Goal: Task Accomplishment & Management: Manage account settings

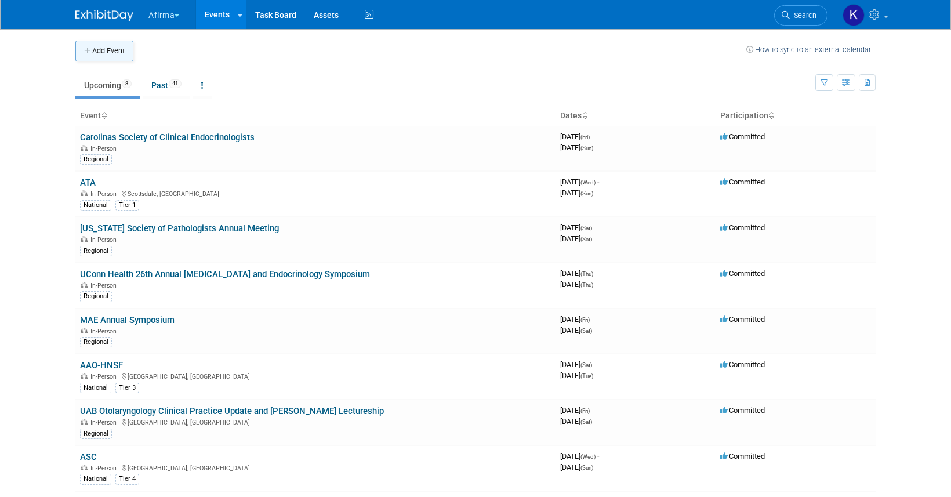
click at [117, 55] on button "Add Event" at bounding box center [104, 51] width 58 height 21
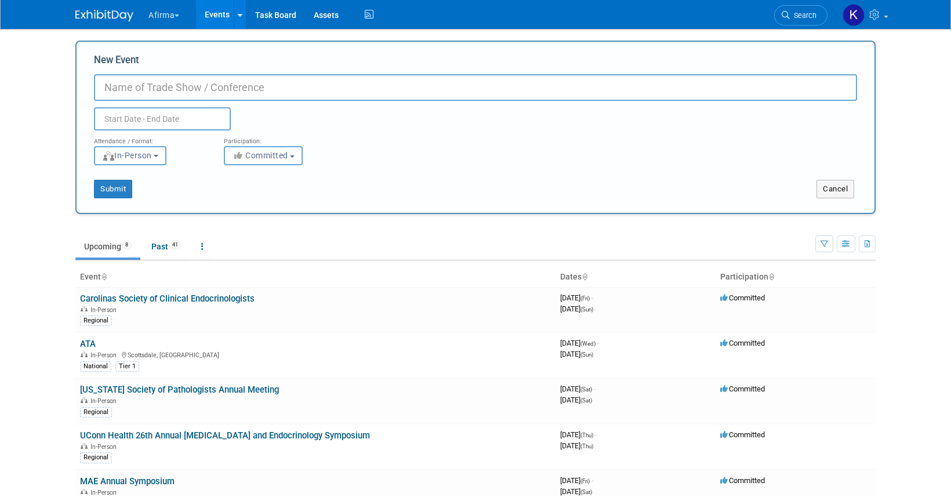
paste input "ILACE Annual Meeting 2025"
type input "ILACE Annual Meeting 2025"
click at [175, 114] on input "text" at bounding box center [162, 118] width 137 height 23
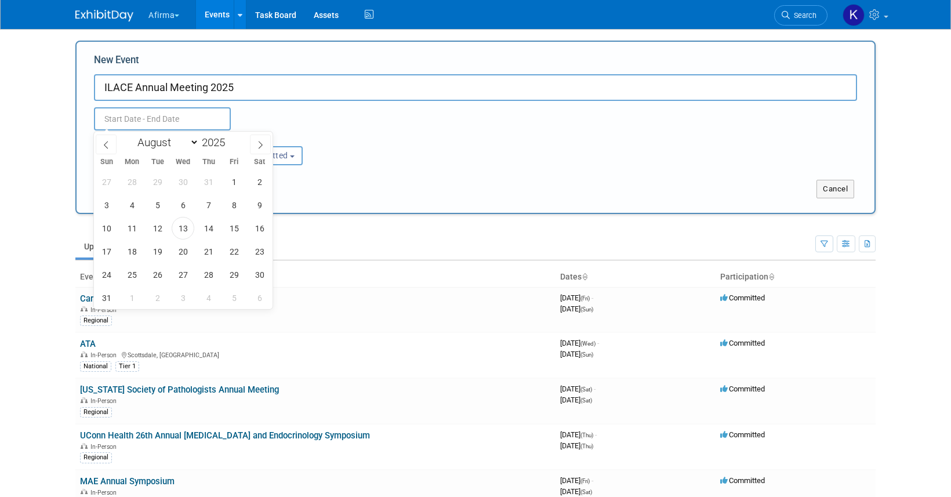
click at [249, 139] on div "January February March April May June July August September October November De…" at bounding box center [183, 142] width 134 height 20
click at [253, 141] on span at bounding box center [260, 145] width 21 height 20
select select "9"
click at [251, 186] on span "4" at bounding box center [259, 181] width 23 height 23
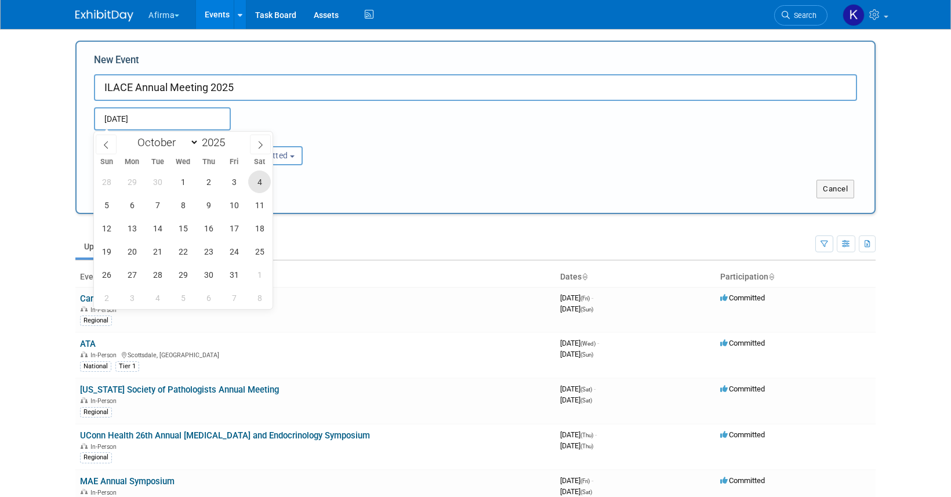
type input "Oct 4, 2025 to Oct 4, 2025"
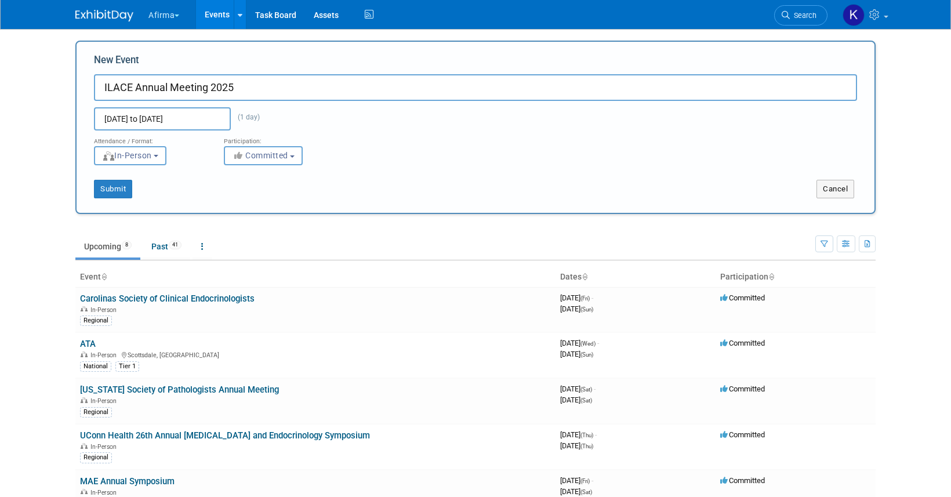
click at [303, 108] on div "Oct 4, 2025 to Oct 4, 2025 (1 day) Duplicate Event Warning" at bounding box center [475, 116] width 781 height 30
click at [108, 188] on button "Submit" at bounding box center [113, 189] width 38 height 19
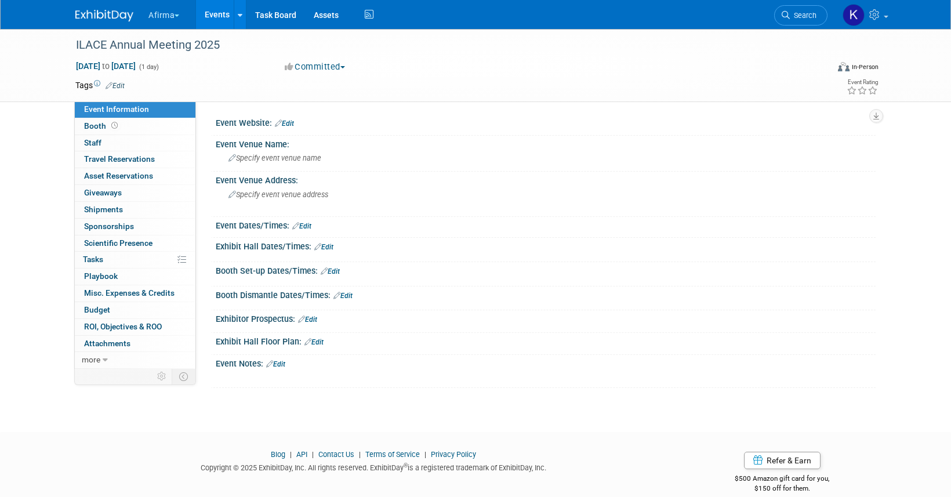
click at [117, 82] on link "Edit" at bounding box center [115, 86] width 19 height 8
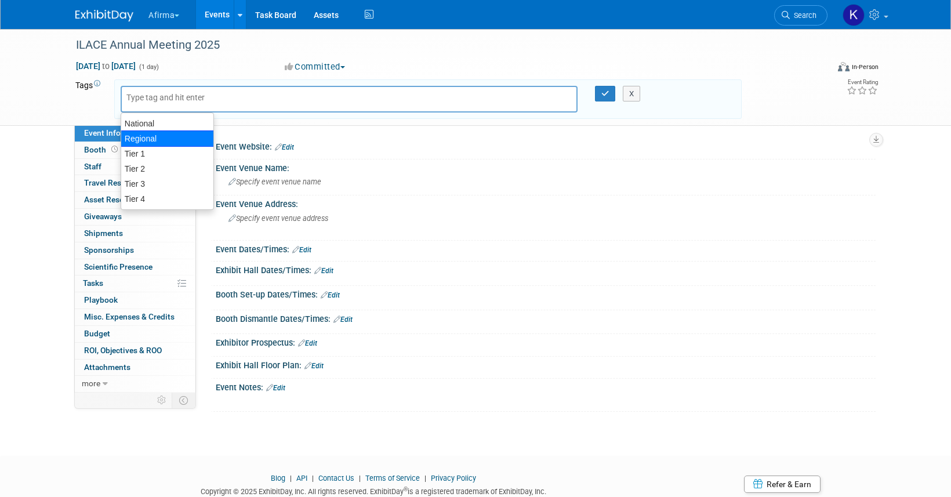
click at [148, 134] on div "Regional" at bounding box center [167, 138] width 93 height 16
type input "Regional"
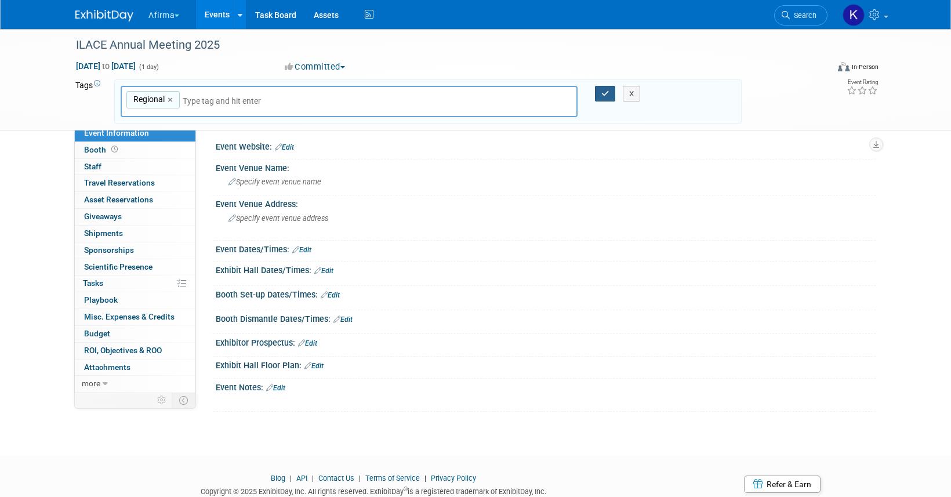
click at [605, 94] on icon "button" at bounding box center [605, 94] width 8 height 8
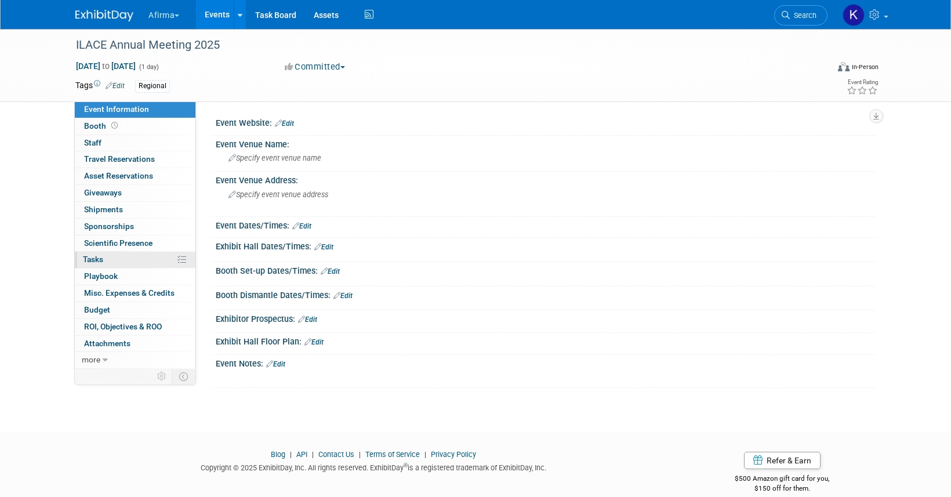
click at [128, 255] on link "0% Tasks 0%" at bounding box center [135, 260] width 121 height 16
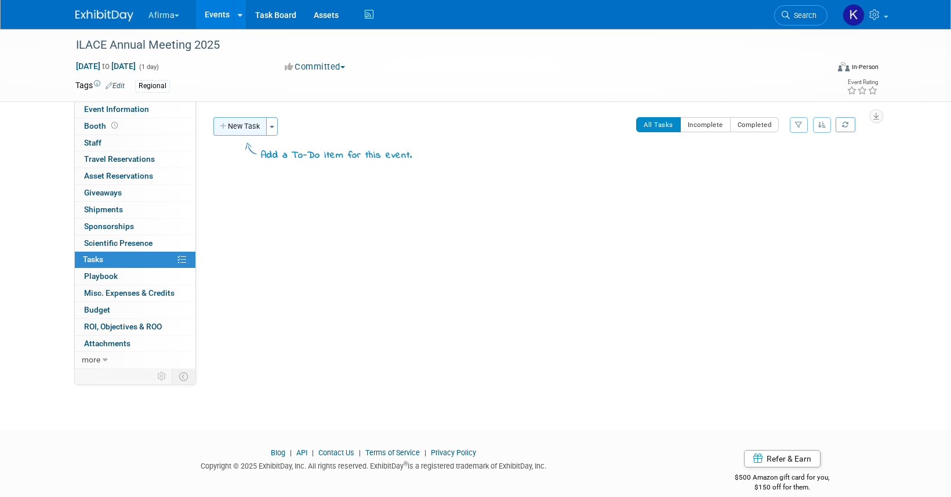
click at [249, 126] on button "New Task" at bounding box center [239, 126] width 53 height 19
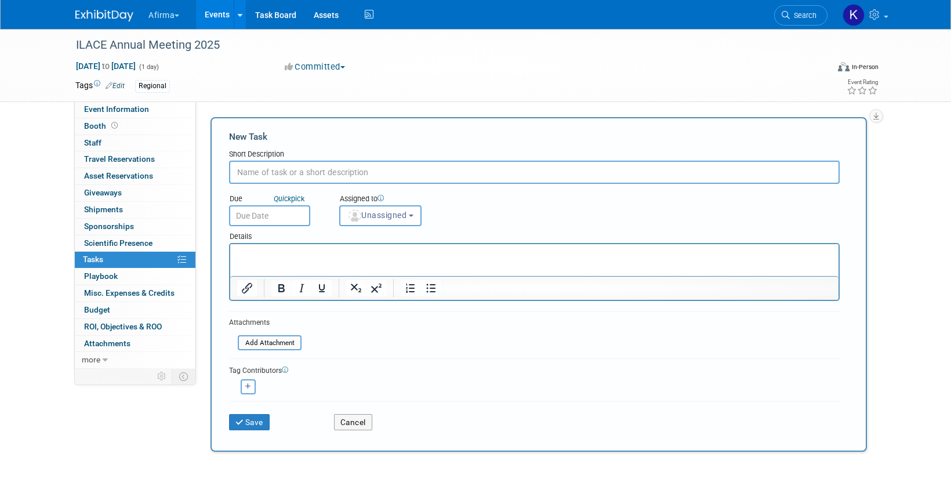
click at [321, 179] on input "text" at bounding box center [534, 172] width 611 height 23
click at [292, 176] on input "Please complete your ROI, Objectives, & ROO tab. When you add an objective, ple…" at bounding box center [534, 172] width 611 height 23
type input "Complete objectives"
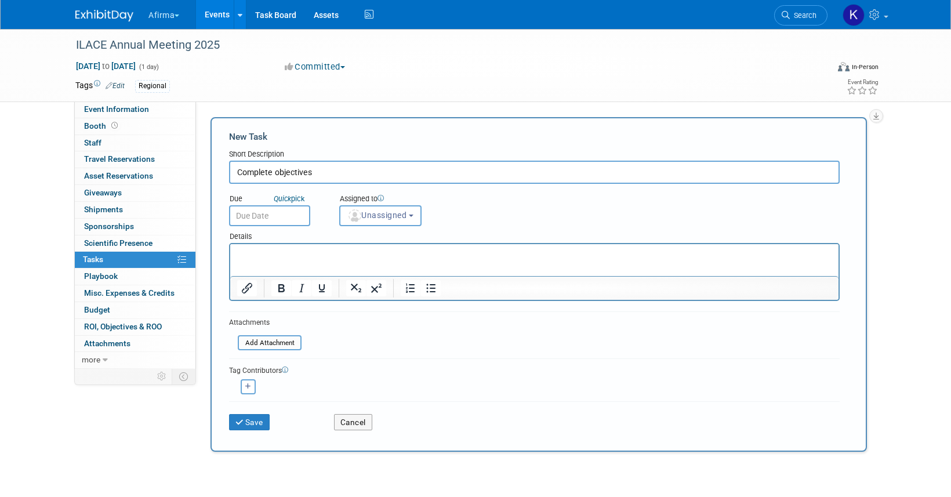
click at [312, 238] on div "Details" at bounding box center [534, 234] width 611 height 17
click at [312, 248] on html at bounding box center [534, 252] width 608 height 16
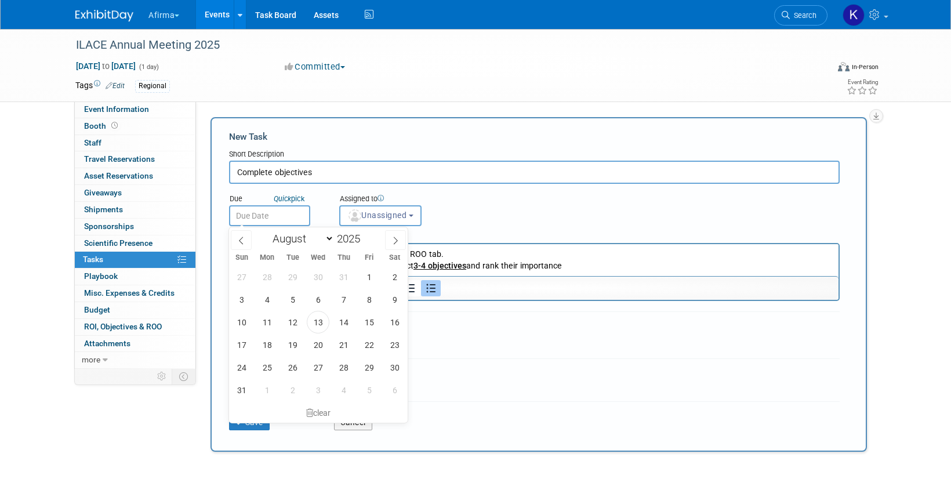
click at [278, 215] on input "text" at bounding box center [269, 215] width 81 height 21
click at [395, 240] on icon at bounding box center [395, 241] width 8 height 8
select select "8"
click at [371, 312] on span "19" at bounding box center [369, 322] width 23 height 23
type input "Sep 19, 2025"
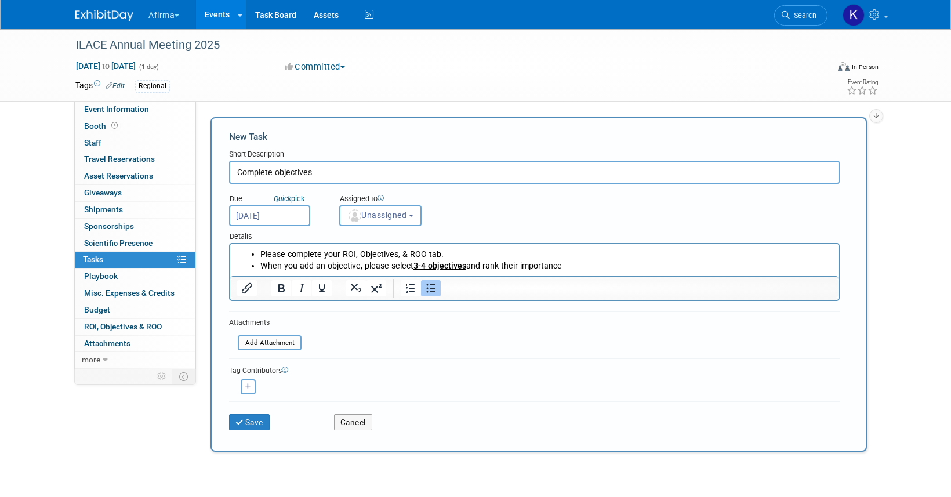
click at [374, 228] on div "Details" at bounding box center [534, 234] width 611 height 17
click at [374, 212] on span "Unassigned" at bounding box center [376, 215] width 59 height 9
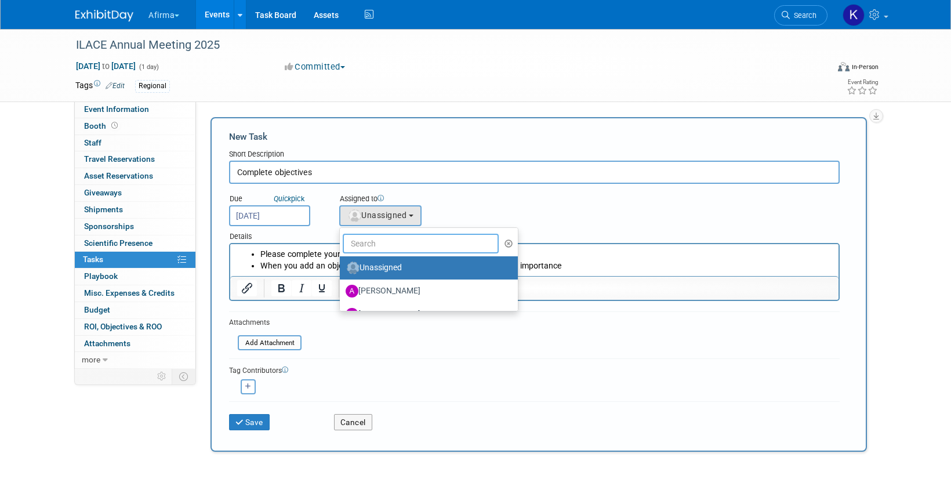
click at [375, 243] on input "text" at bounding box center [421, 244] width 156 height 20
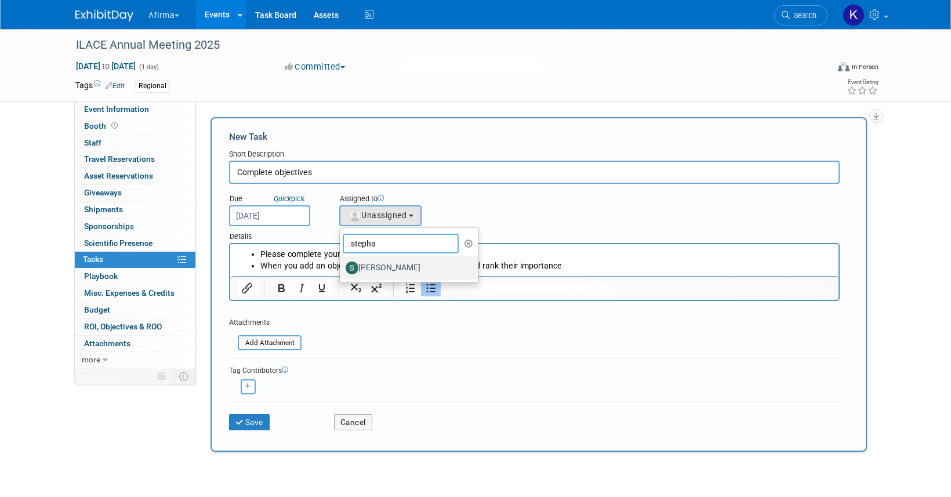
type input "stepha"
click at [380, 264] on label "[PERSON_NAME]" at bounding box center [406, 268] width 121 height 19
click at [342, 264] on input "[PERSON_NAME]" at bounding box center [338, 267] width 8 height 8
select select "55a3bcf7-ed84-46af-b0ec-90728758881d"
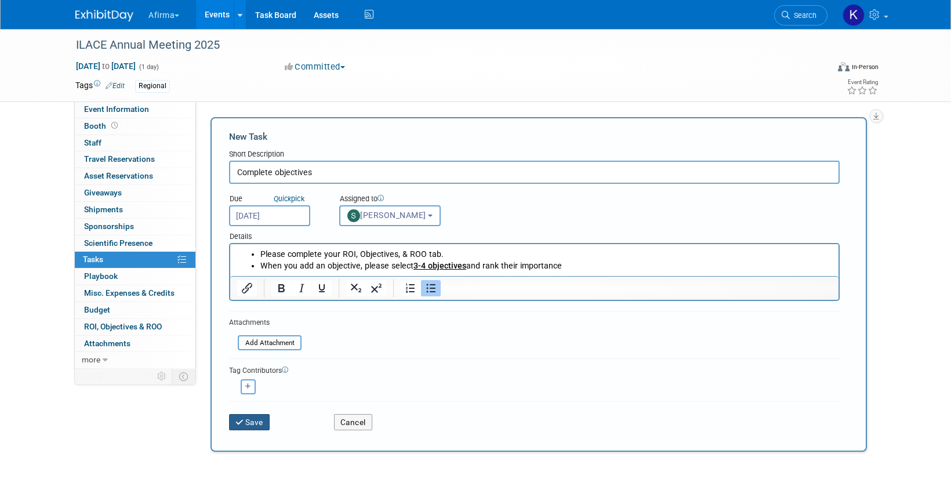
click at [257, 419] on button "Save" at bounding box center [249, 422] width 41 height 16
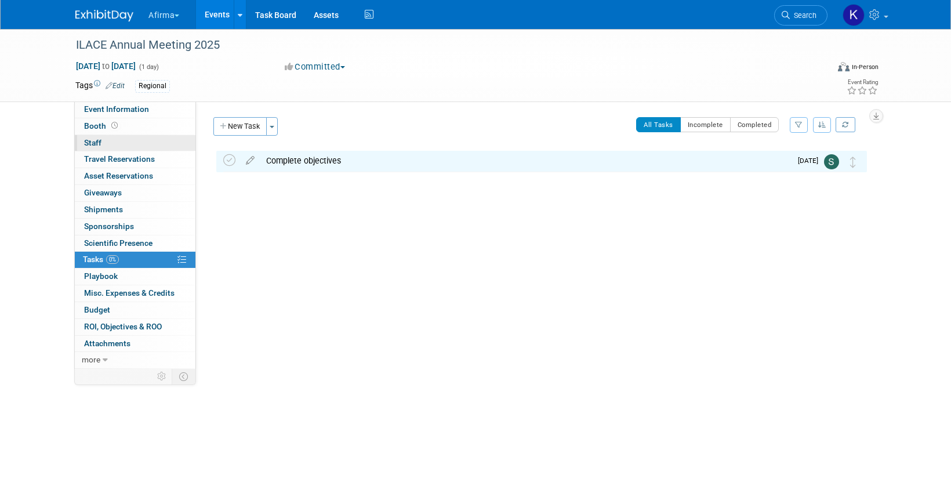
click at [149, 147] on link "0 Staff 0" at bounding box center [135, 143] width 121 height 16
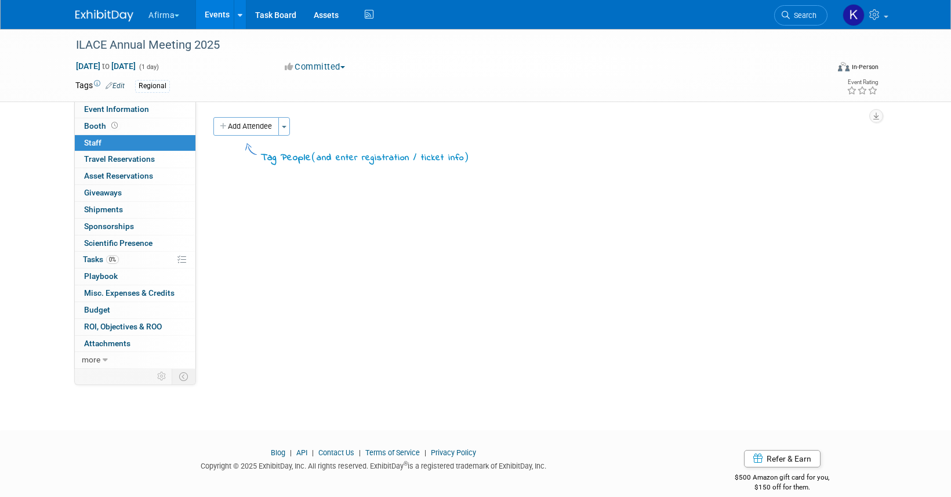
click at [247, 139] on div "Tag People ( and enter registration / ticket info )" at bounding box center [540, 152] width 654 height 27
click at [246, 133] on button "Add Attendee" at bounding box center [246, 126] width 66 height 19
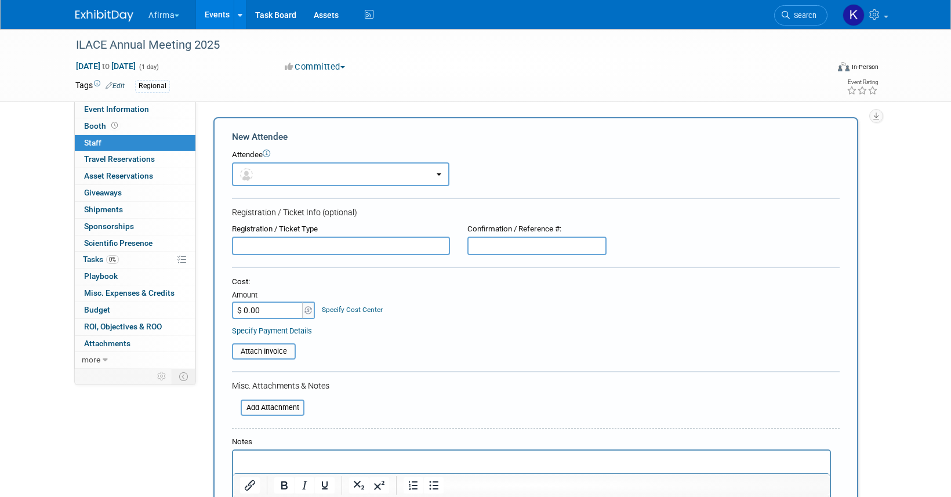
click at [255, 158] on div "Attendee" at bounding box center [536, 155] width 608 height 11
click at [266, 176] on button "button" at bounding box center [340, 174] width 217 height 24
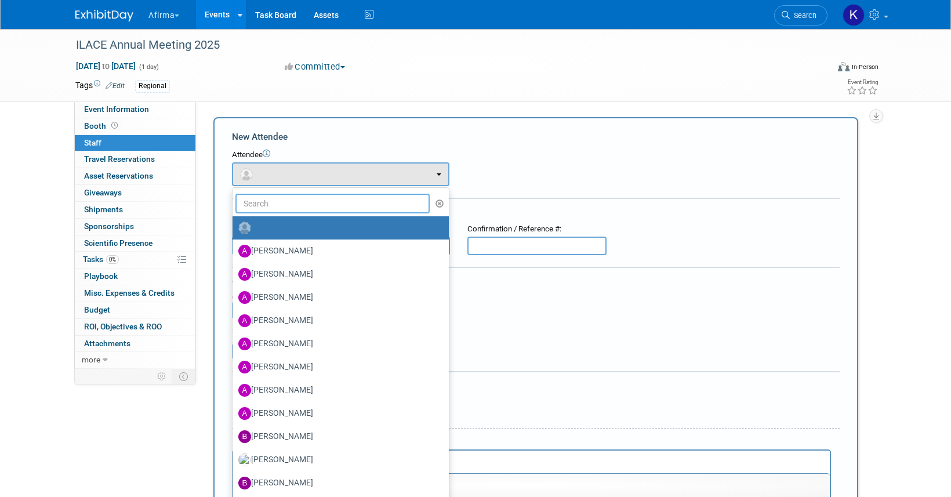
click at [264, 205] on input "text" at bounding box center [332, 204] width 194 height 20
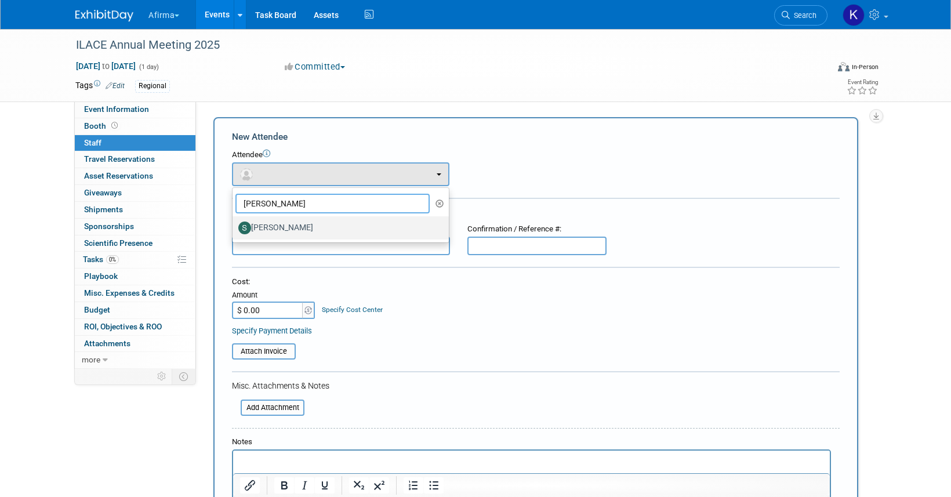
type input "stephan"
click at [288, 227] on label "[PERSON_NAME]" at bounding box center [337, 228] width 199 height 19
click at [234, 227] on input "[PERSON_NAME]" at bounding box center [231, 227] width 8 height 8
select select "55a3bcf7-ed84-46af-b0ec-90728758881d"
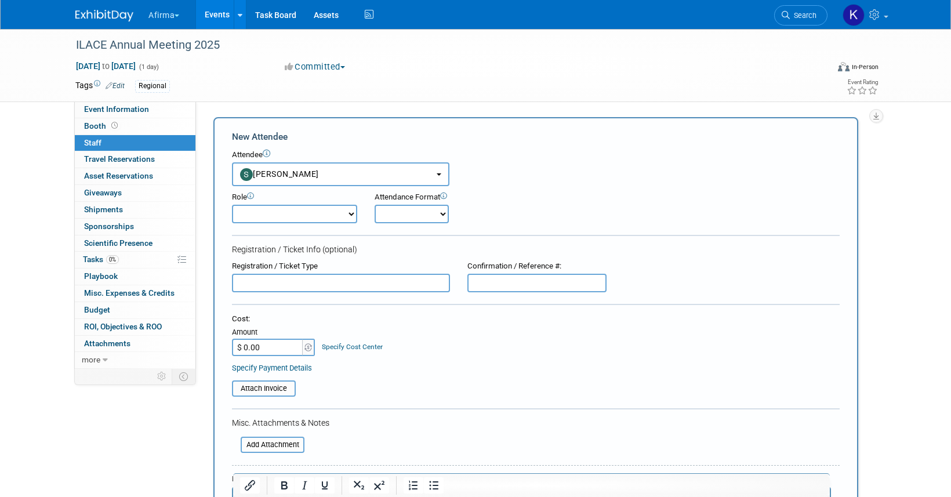
click at [435, 211] on select "Onsite Remote" at bounding box center [412, 214] width 74 height 19
select select "1"
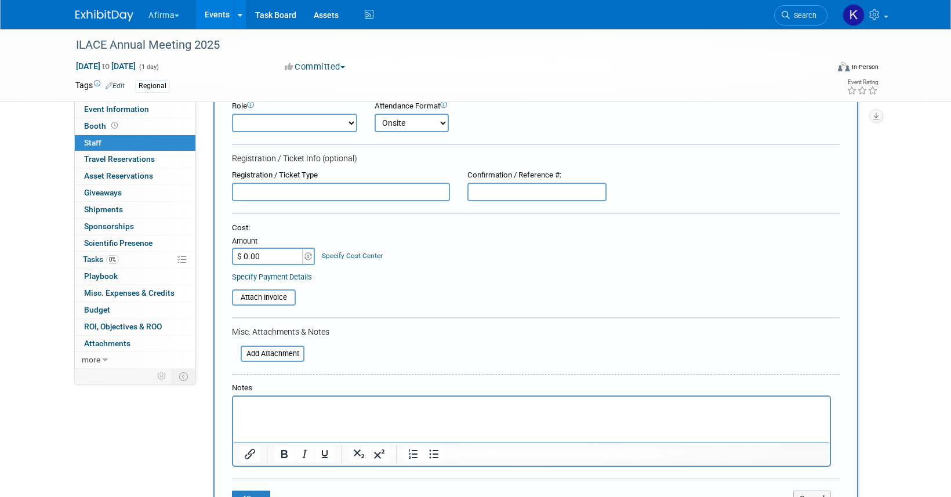
scroll to position [172, 0]
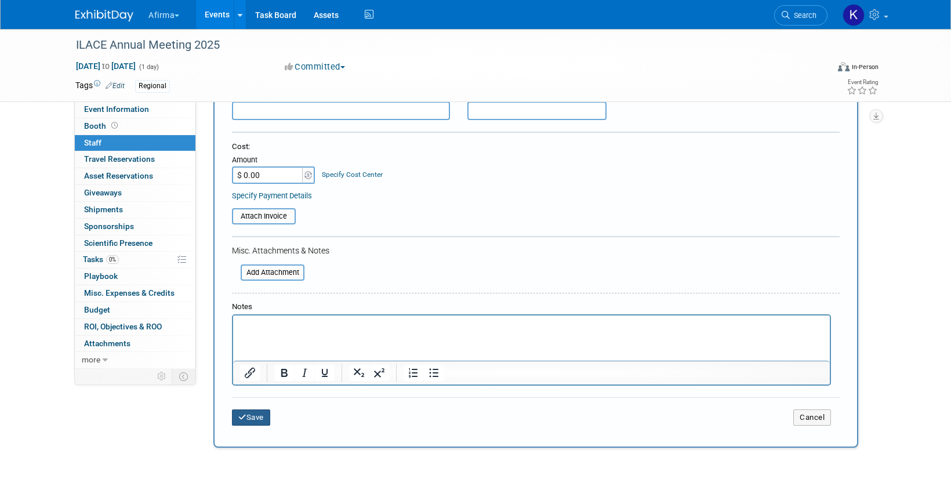
click at [255, 413] on button "Save" at bounding box center [251, 417] width 38 height 16
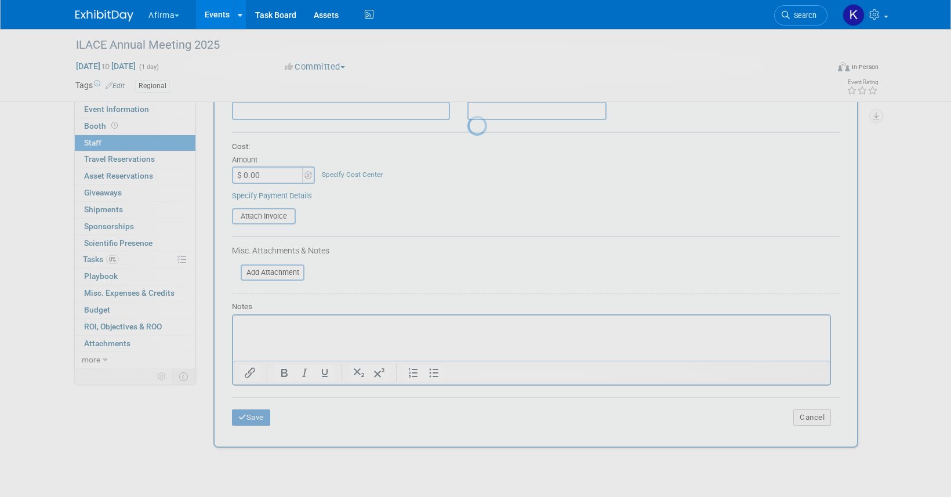
scroll to position [14, 0]
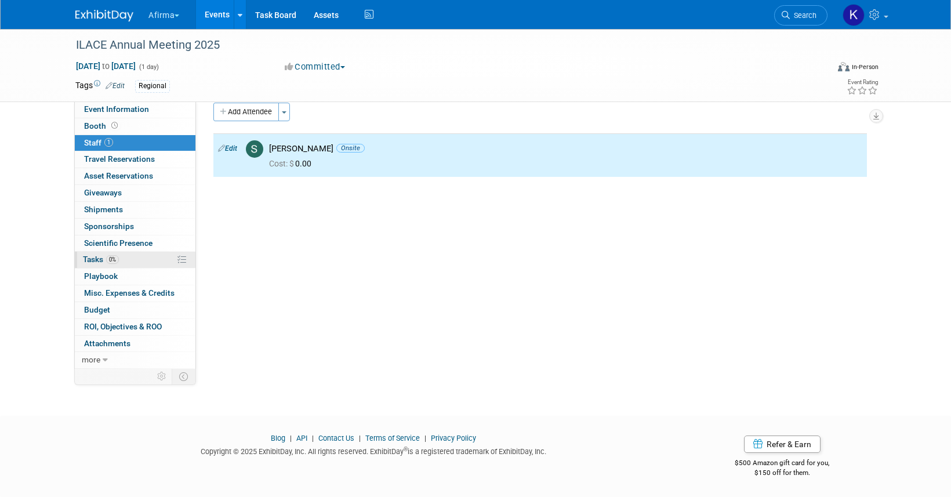
click at [151, 254] on link "0% Tasks 0%" at bounding box center [135, 260] width 121 height 16
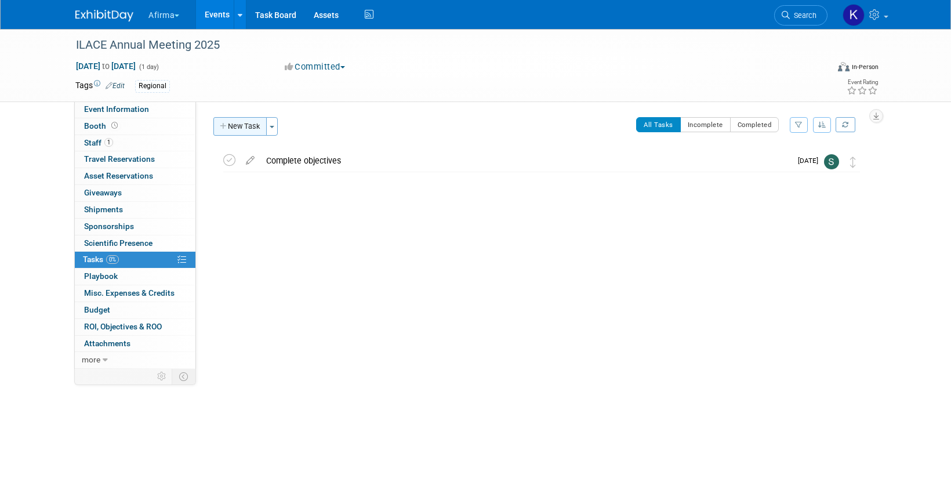
click at [252, 129] on button "New Task" at bounding box center [239, 126] width 53 height 19
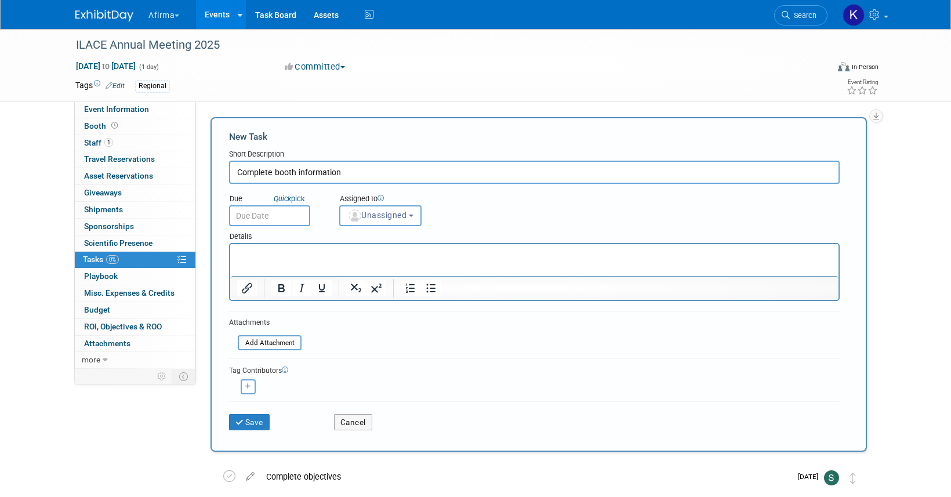
type input "Complete booth information"
click at [246, 255] on p "Rich Text Area. Press ALT-0 for help." at bounding box center [534, 255] width 595 height 12
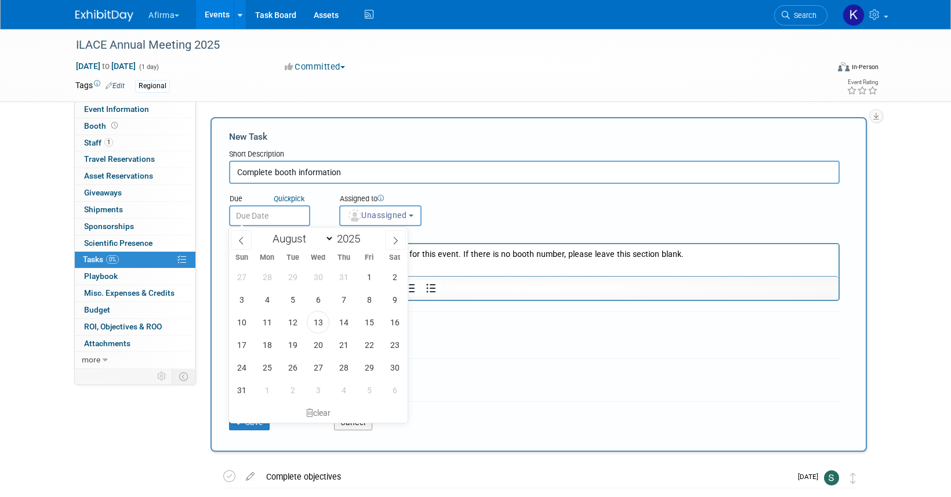
click at [248, 222] on input "text" at bounding box center [269, 215] width 81 height 21
click at [388, 240] on span at bounding box center [395, 240] width 21 height 20
select select "8"
click at [365, 320] on span "19" at bounding box center [369, 322] width 23 height 23
type input "Sep 19, 2025"
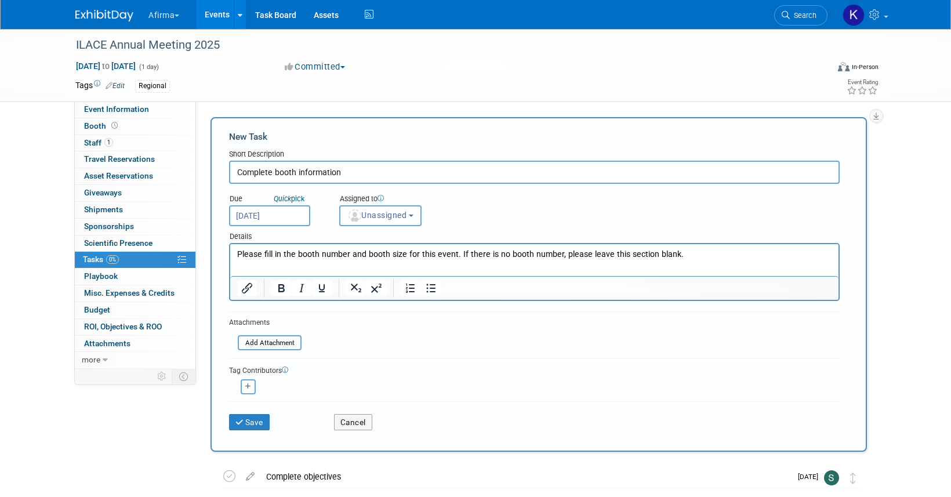
click at [376, 216] on span "Unassigned" at bounding box center [376, 215] width 59 height 9
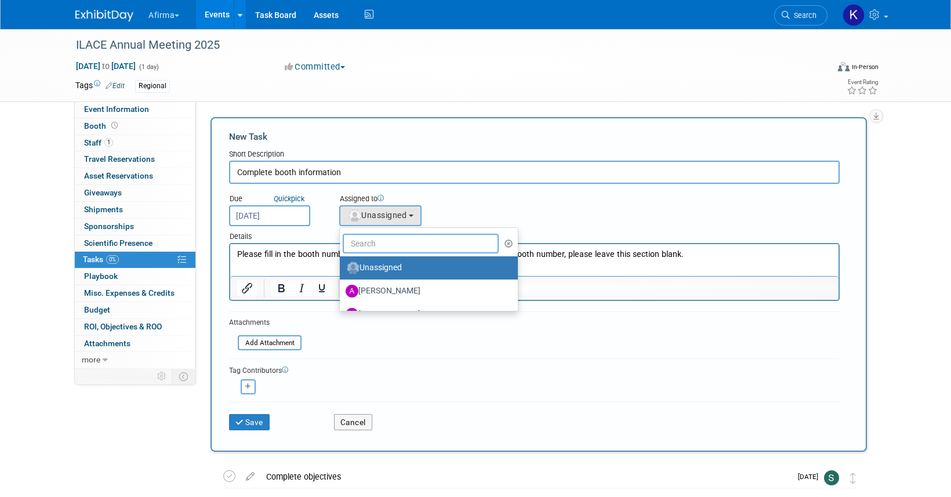
click at [376, 238] on input "text" at bounding box center [421, 244] width 156 height 20
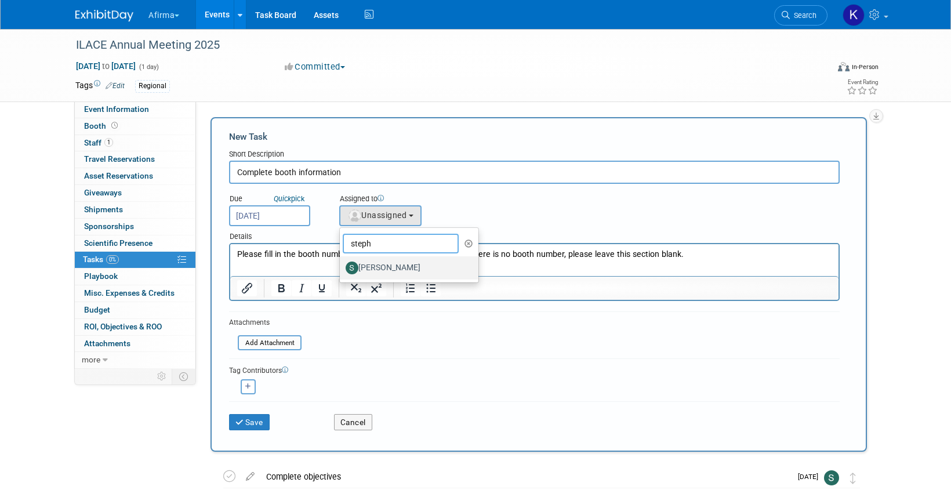
type input "steph"
click at [381, 266] on label "[PERSON_NAME]" at bounding box center [406, 268] width 121 height 19
click at [342, 266] on input "[PERSON_NAME]" at bounding box center [338, 267] width 8 height 8
select select "55a3bcf7-ed84-46af-b0ec-90728758881d"
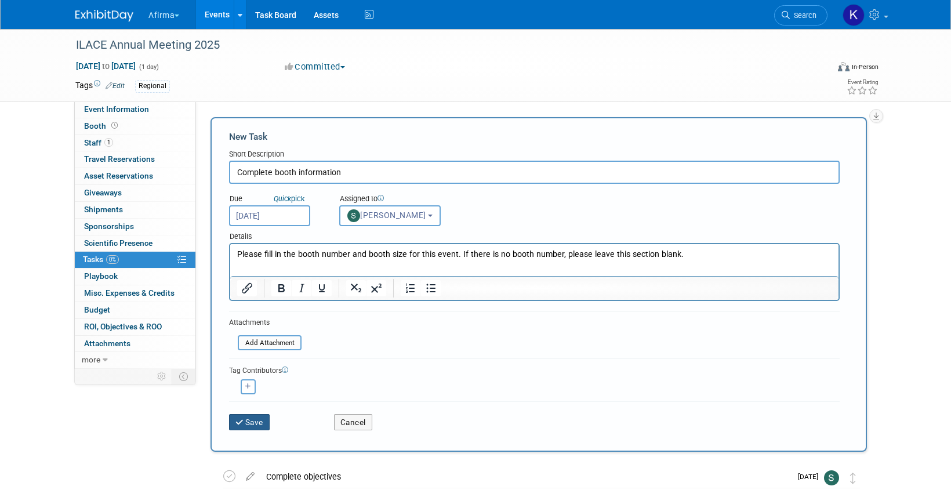
click at [251, 421] on button "Save" at bounding box center [249, 422] width 41 height 16
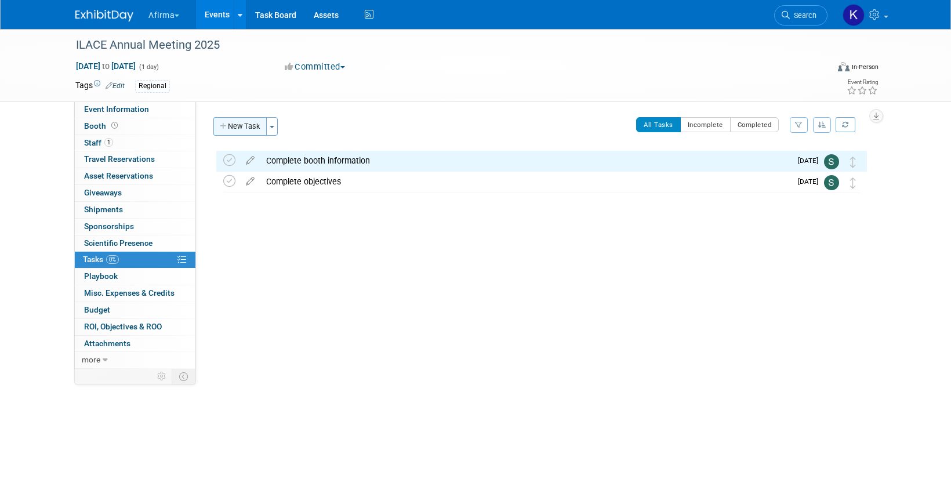
click at [250, 125] on button "New Task" at bounding box center [239, 126] width 53 height 19
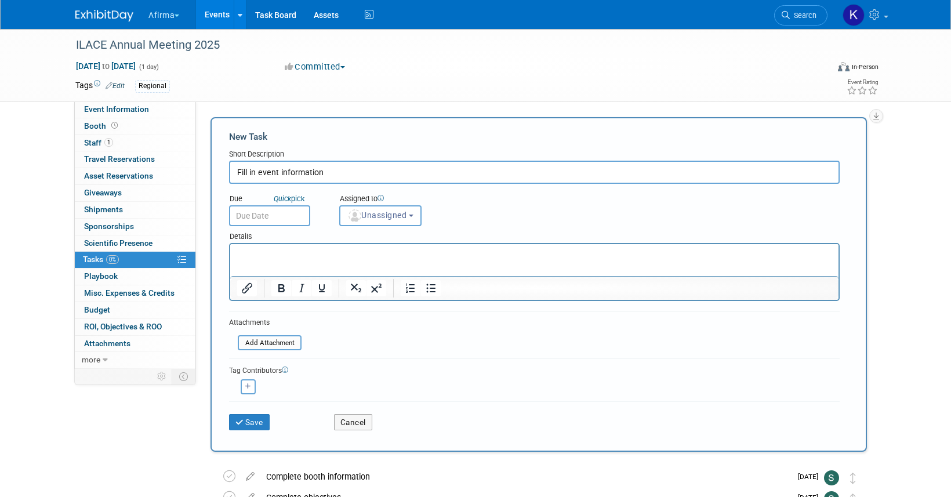
type input "Fill in event information"
click at [262, 260] on html at bounding box center [534, 252] width 608 height 16
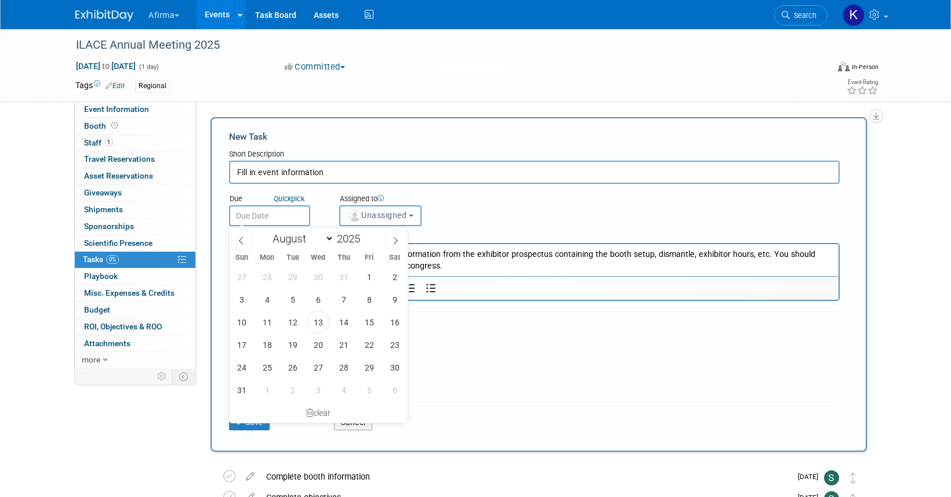
click at [257, 213] on input "text" at bounding box center [269, 215] width 81 height 21
click at [398, 241] on icon at bounding box center [395, 241] width 8 height 8
select select "8"
click at [372, 318] on span "19" at bounding box center [369, 322] width 23 height 23
type input "Sep 19, 2025"
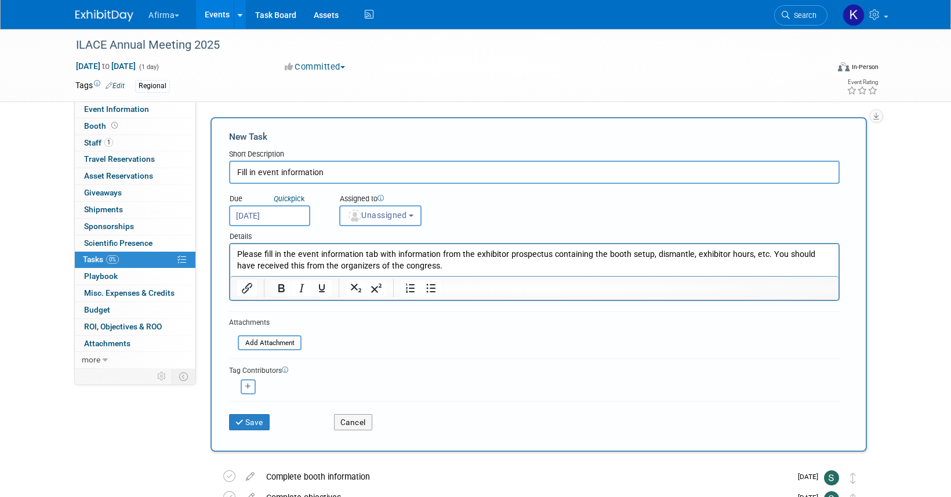
click at [378, 219] on span "Unassigned" at bounding box center [376, 215] width 59 height 9
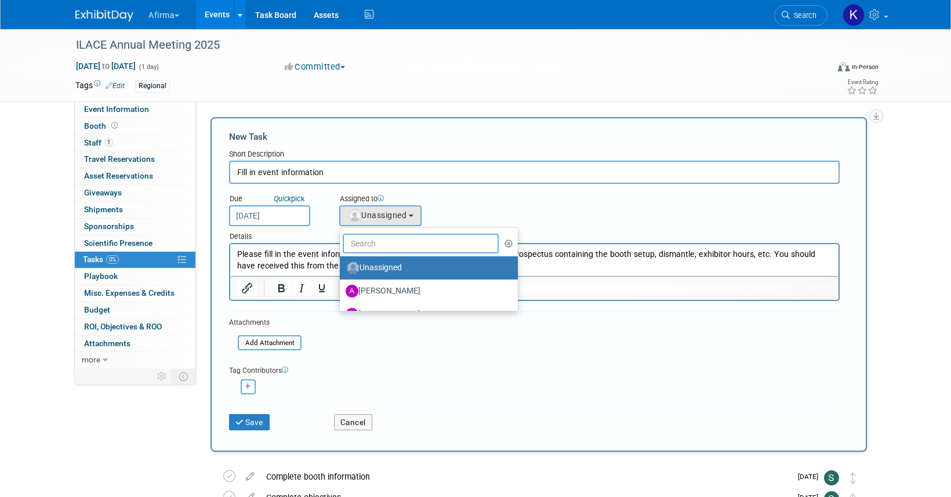
click at [389, 244] on input "text" at bounding box center [421, 244] width 156 height 20
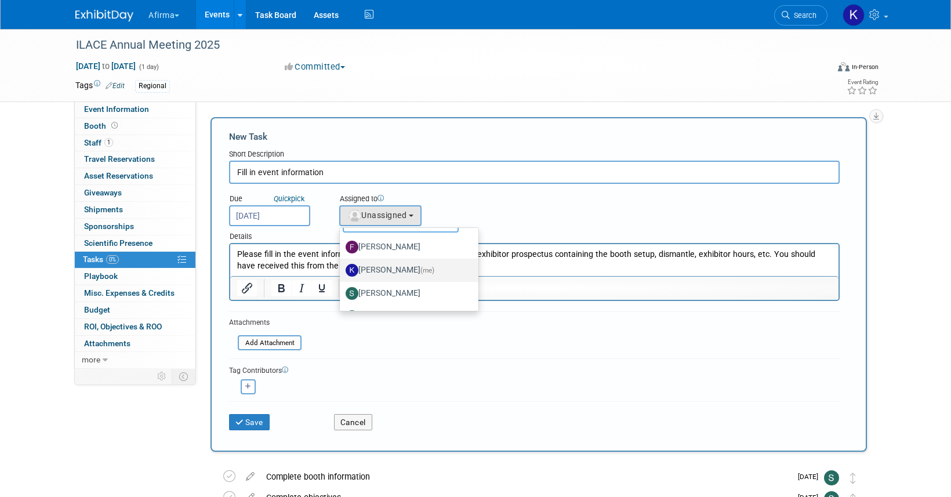
scroll to position [24, 0]
type input "ste"
click at [408, 291] on label "[PERSON_NAME]" at bounding box center [406, 290] width 121 height 19
click at [342, 291] on input "[PERSON_NAME]" at bounding box center [338, 289] width 8 height 8
select select "55a3bcf7-ed84-46af-b0ec-90728758881d"
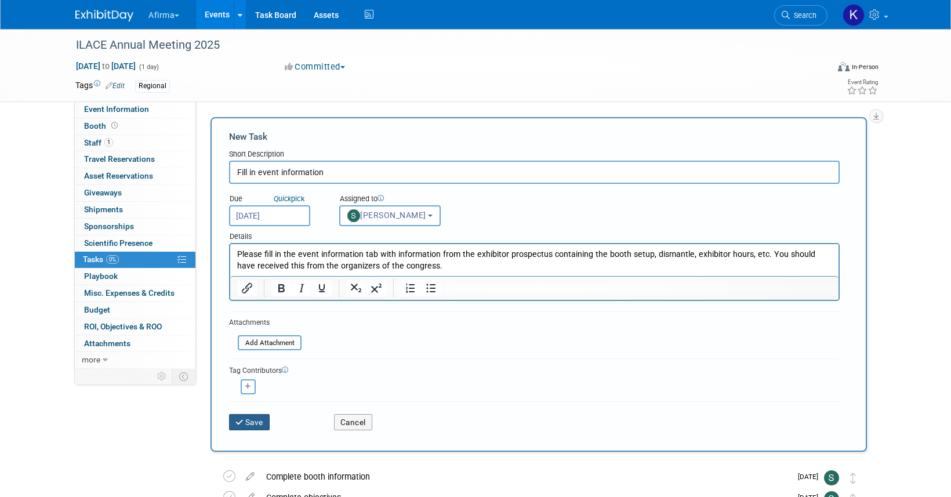
click at [260, 424] on button "Save" at bounding box center [249, 422] width 41 height 16
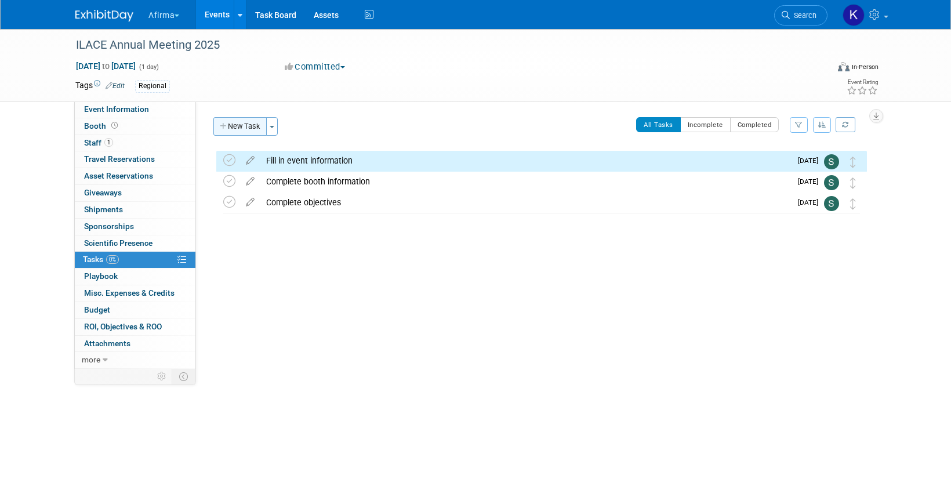
click at [244, 129] on button "New Task" at bounding box center [239, 126] width 53 height 19
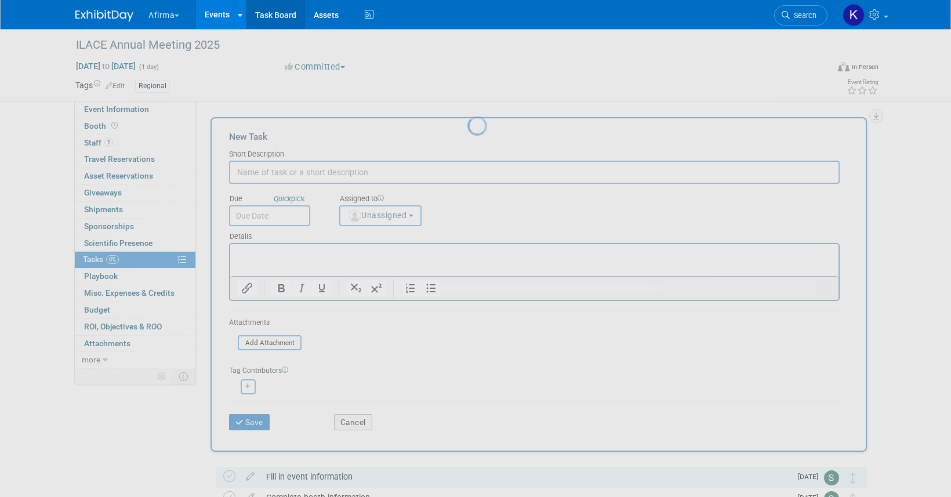
scroll to position [0, 0]
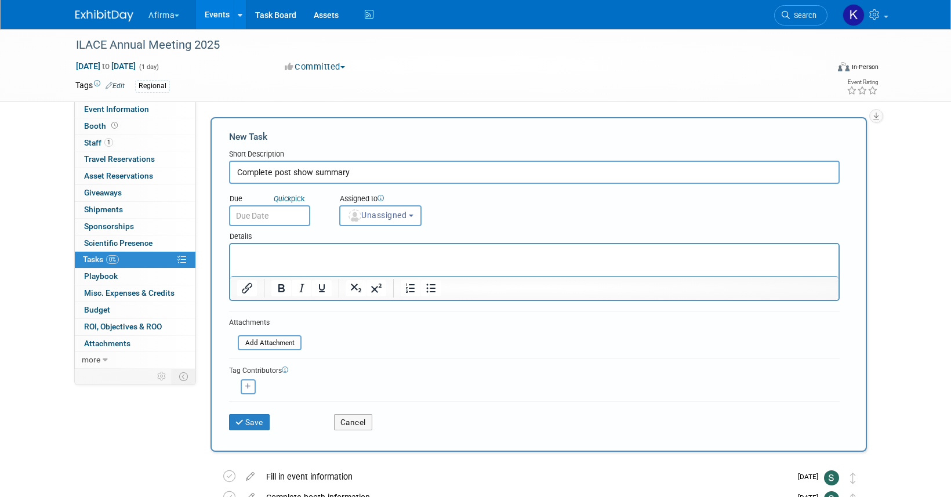
type input "Complete post show summary"
click at [339, 260] on html at bounding box center [534, 252] width 608 height 16
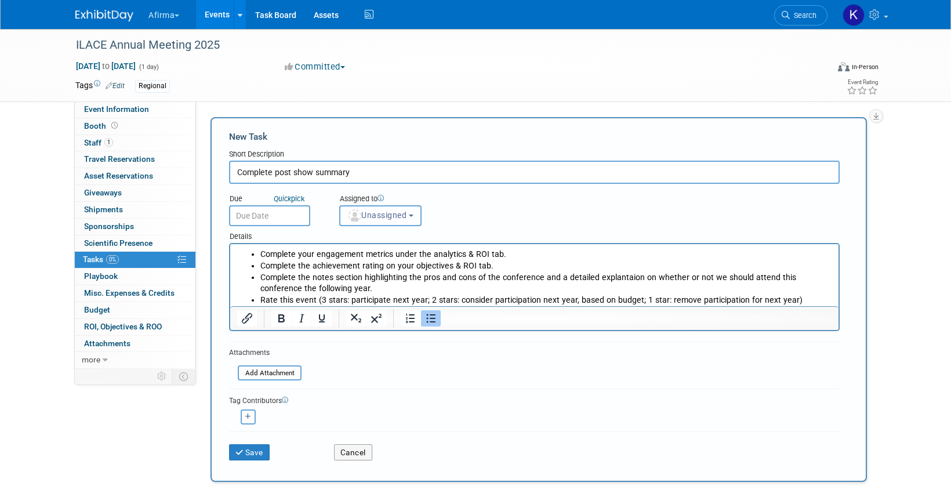
click at [373, 215] on span "Unassigned" at bounding box center [376, 215] width 59 height 9
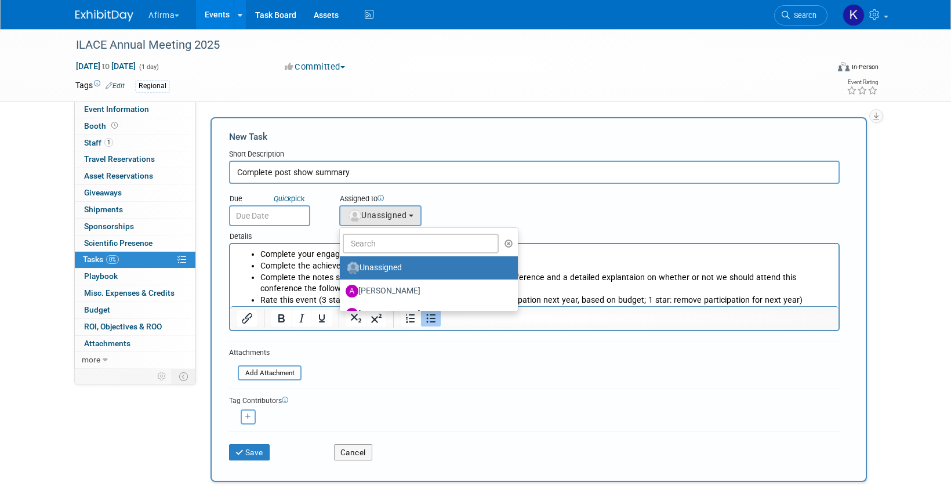
click at [373, 231] on ul "Unassigned Abbee Buchanan Adeeb Ansari Adrienne Brooks Allan Chan Allison Wyand…" at bounding box center [428, 269] width 179 height 84
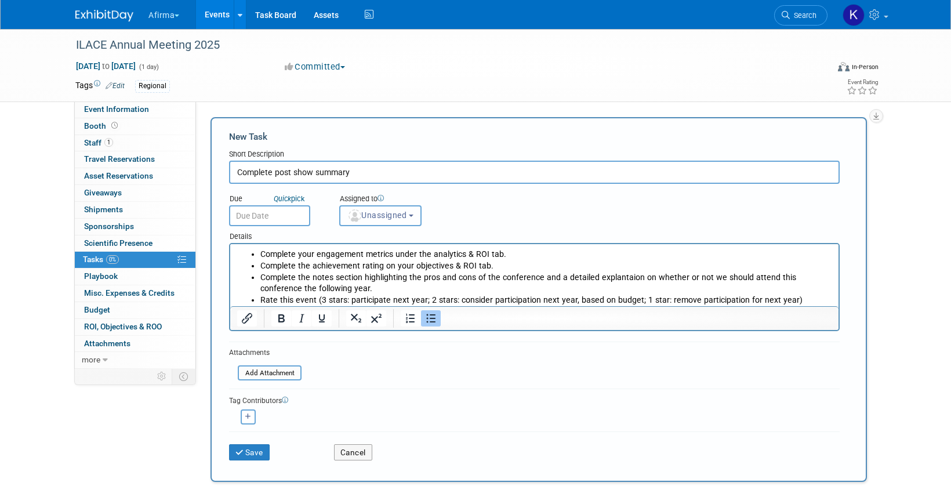
click at [370, 223] on button "Unassigned" at bounding box center [380, 215] width 82 height 21
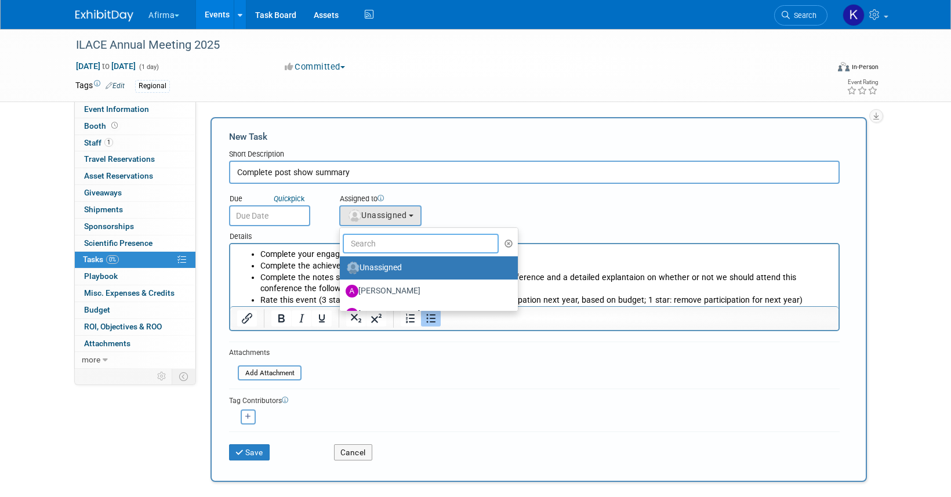
click at [376, 246] on input "text" at bounding box center [421, 244] width 156 height 20
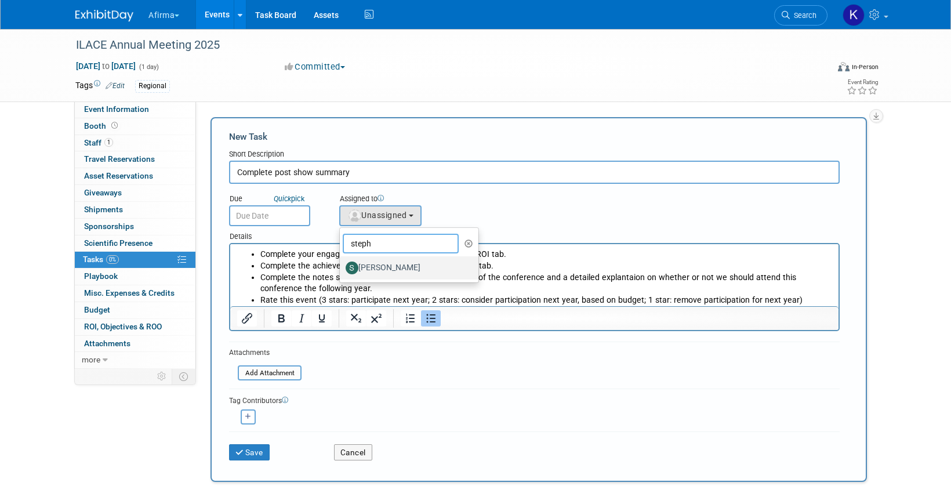
type input "steph"
click at [388, 260] on label "[PERSON_NAME]" at bounding box center [406, 268] width 121 height 19
click at [342, 263] on input "[PERSON_NAME]" at bounding box center [338, 267] width 8 height 8
select select "55a3bcf7-ed84-46af-b0ec-90728758881d"
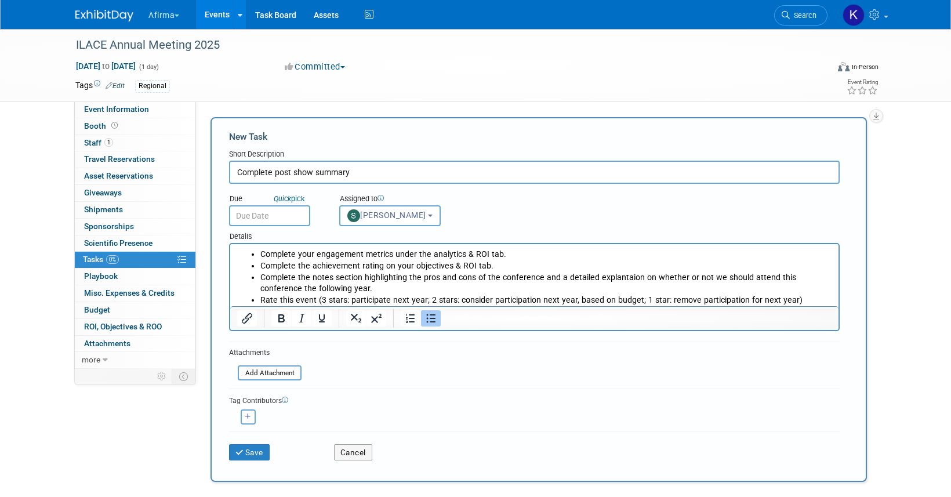
click at [268, 213] on input "text" at bounding box center [269, 215] width 81 height 21
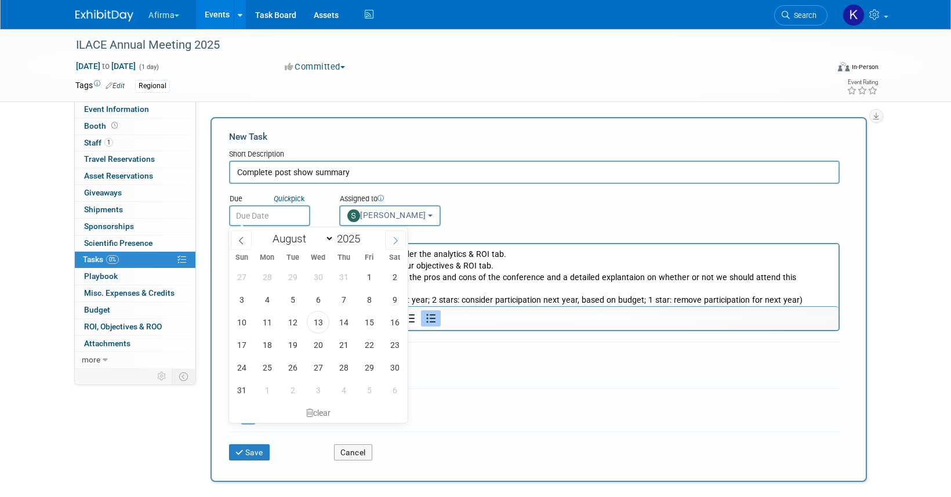
click at [397, 241] on icon at bounding box center [395, 241] width 8 height 8
select select "9"
click at [377, 320] on span "17" at bounding box center [369, 322] width 23 height 23
type input "Oct 17, 2025"
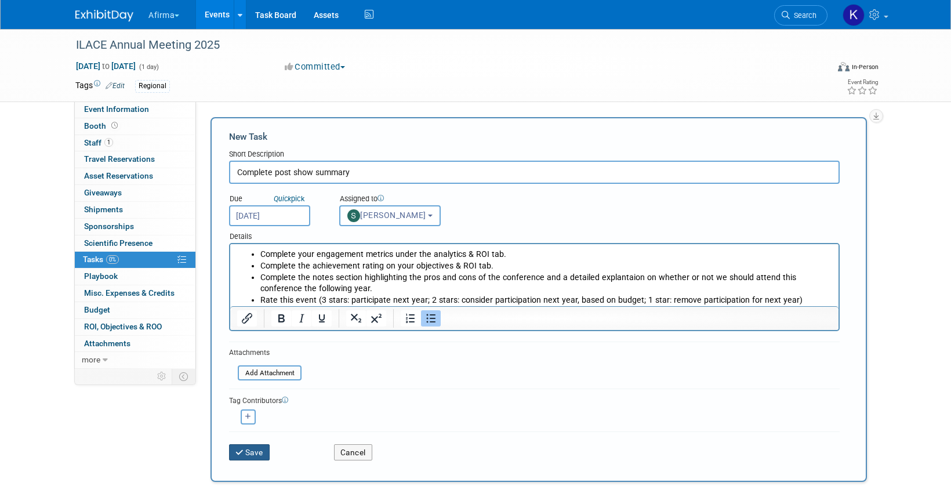
click at [256, 444] on button "Save" at bounding box center [249, 452] width 41 height 16
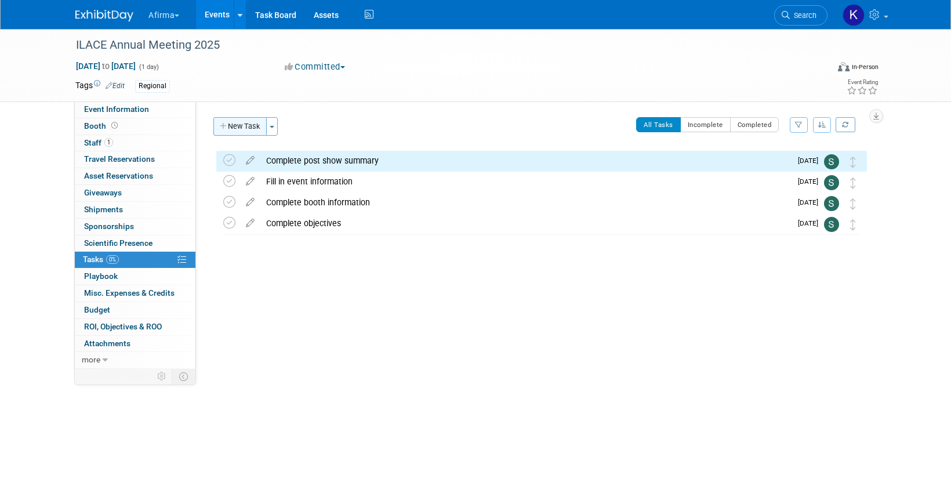
click at [244, 125] on button "New Task" at bounding box center [239, 126] width 53 height 19
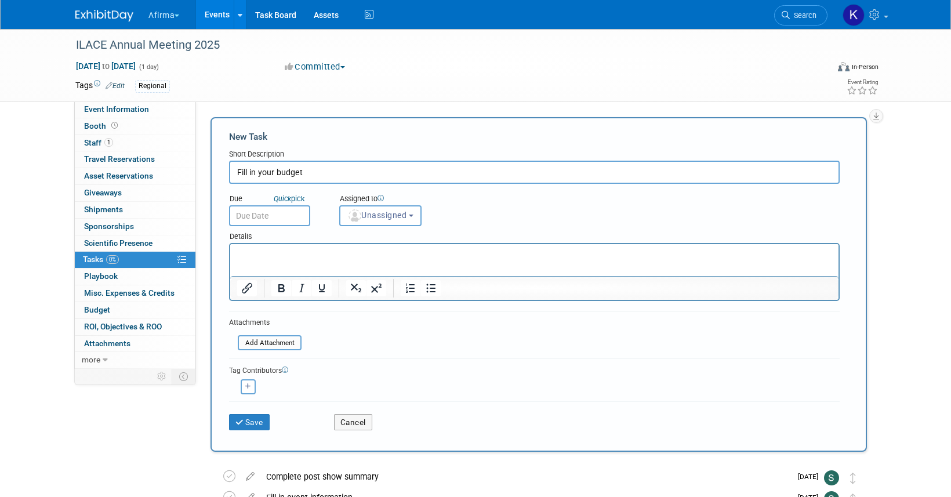
type input "Fill in your budget"
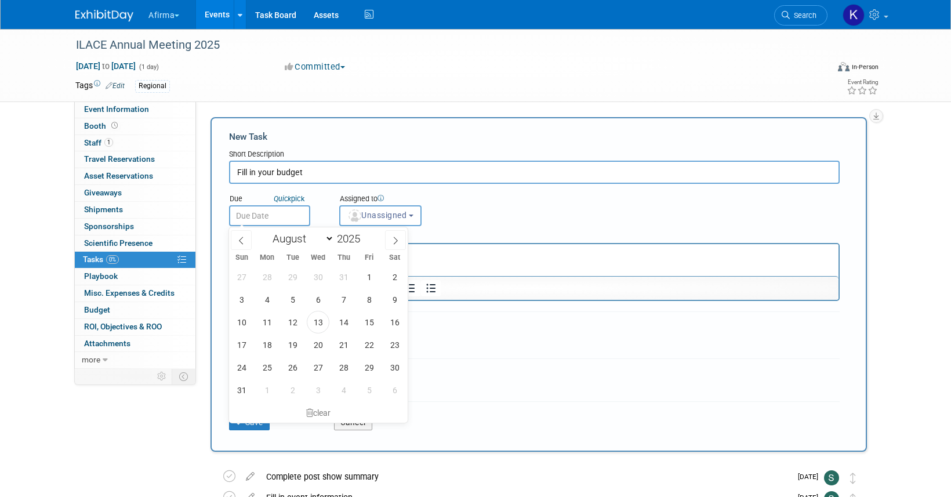
click at [257, 220] on input "text" at bounding box center [269, 215] width 81 height 21
click at [395, 232] on span at bounding box center [395, 240] width 21 height 20
select select "8"
click at [369, 321] on span "19" at bounding box center [369, 322] width 23 height 23
type input "Sep 19, 2025"
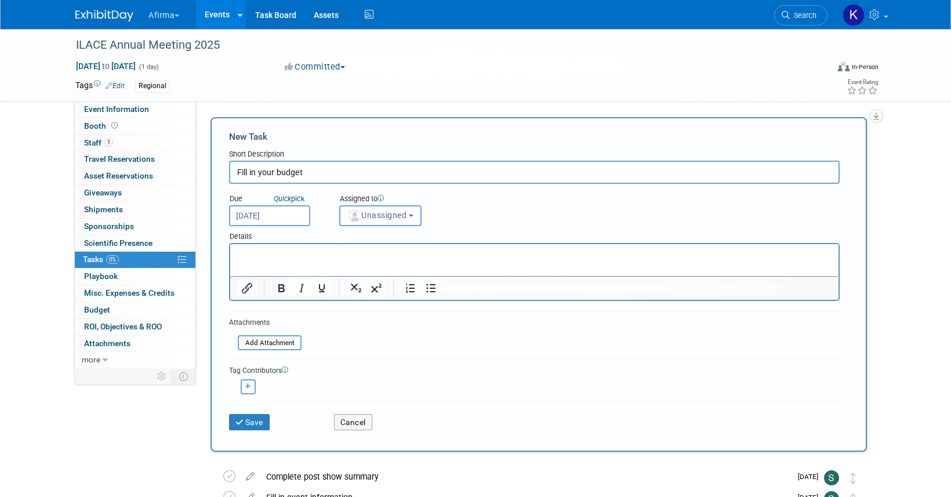
click at [350, 249] on p "Rich Text Area. Press ALT-0 for help." at bounding box center [534, 255] width 595 height 12
click at [375, 222] on button "Unassigned" at bounding box center [380, 215] width 82 height 21
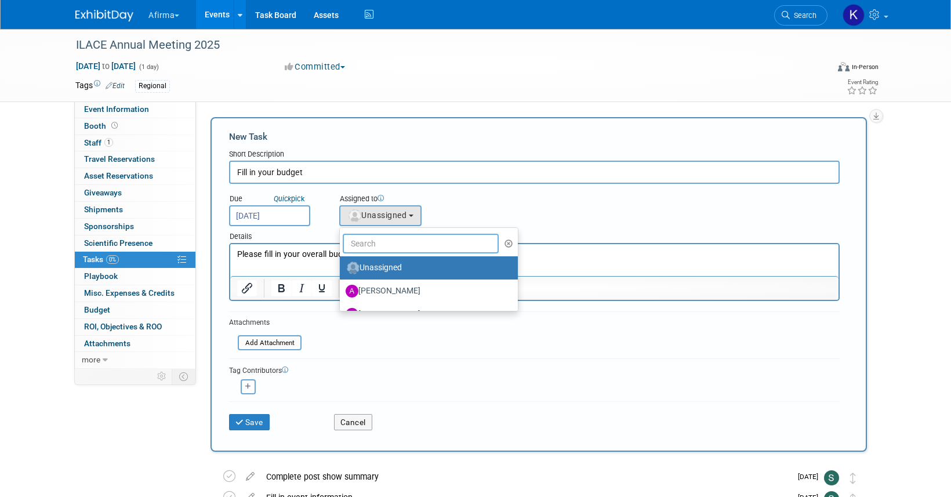
click at [375, 246] on input "text" at bounding box center [421, 244] width 156 height 20
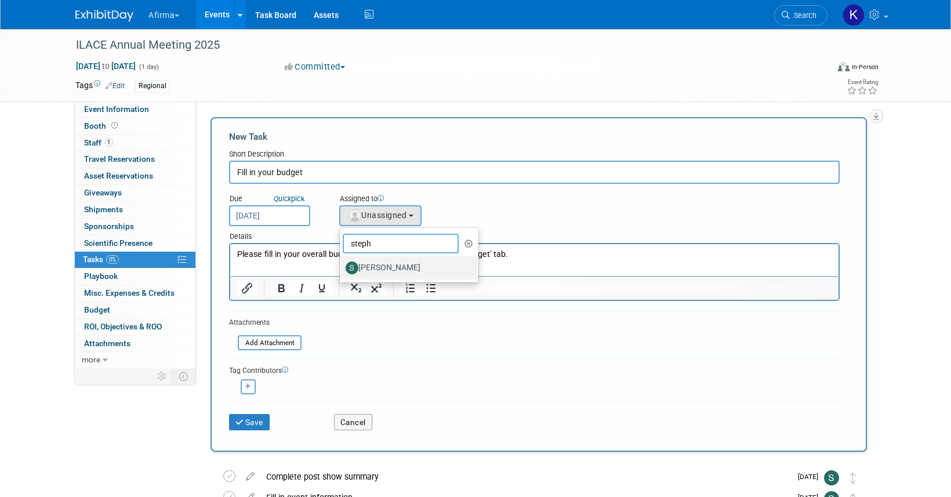
type input "steph"
click at [378, 266] on label "[PERSON_NAME]" at bounding box center [406, 268] width 121 height 19
click at [342, 266] on input "[PERSON_NAME]" at bounding box center [338, 267] width 8 height 8
select select "55a3bcf7-ed84-46af-b0ec-90728758881d"
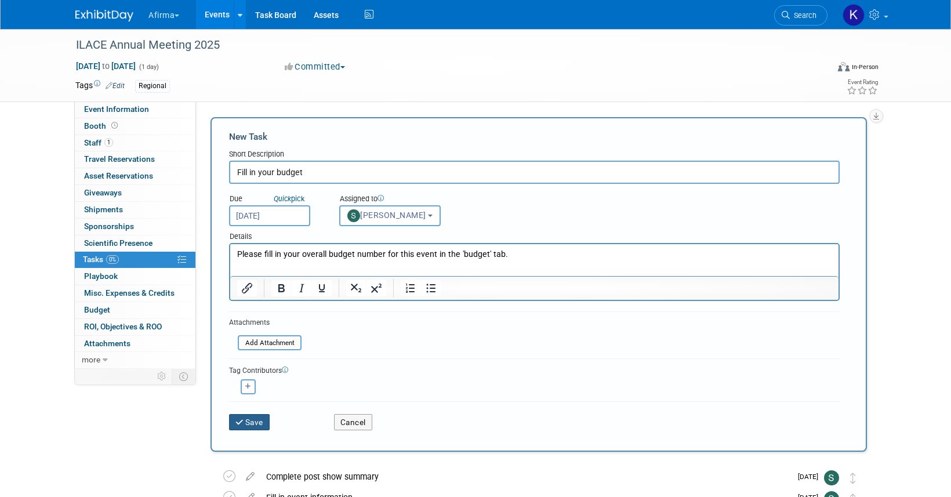
click at [254, 421] on button "Save" at bounding box center [249, 422] width 41 height 16
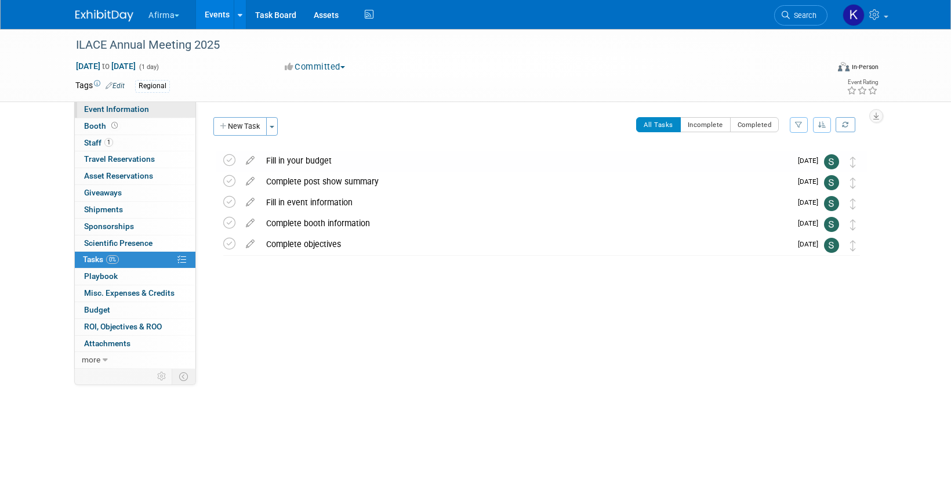
click at [166, 112] on link "Event Information" at bounding box center [135, 109] width 121 height 16
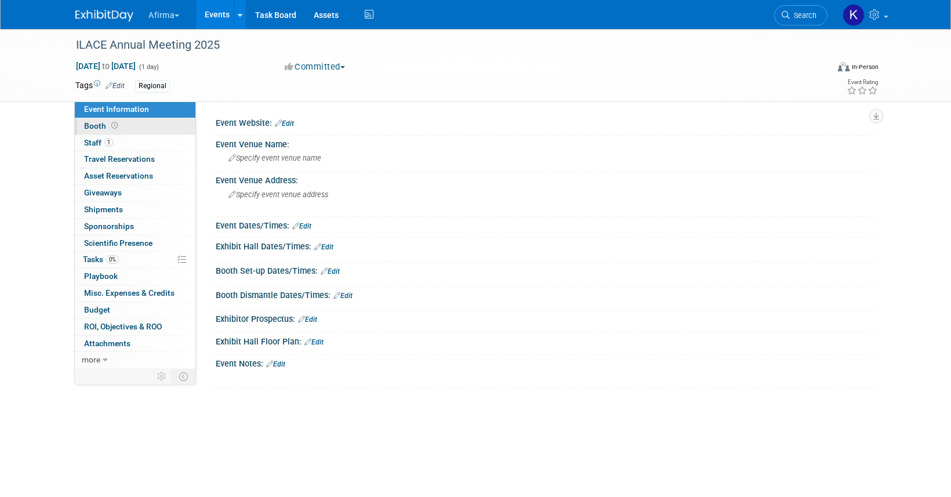
click at [166, 128] on link "Booth" at bounding box center [135, 126] width 121 height 16
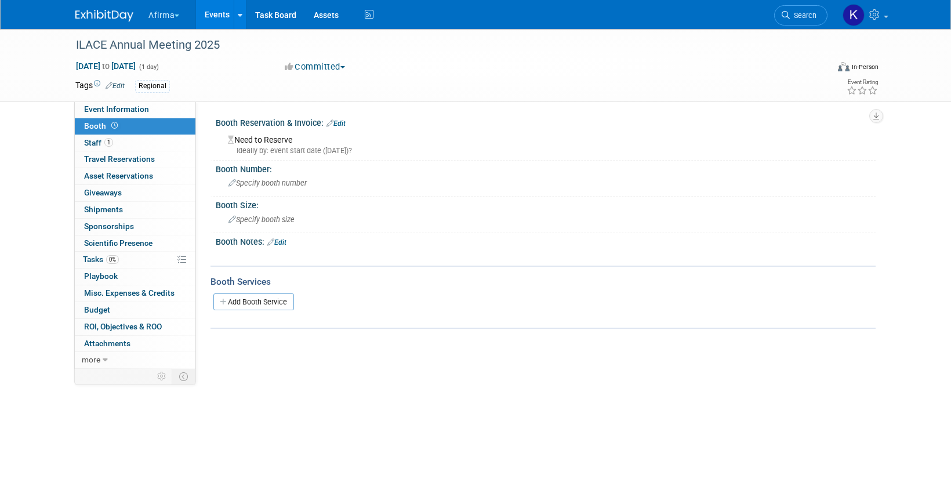
click at [231, 19] on link "Events" at bounding box center [217, 14] width 42 height 29
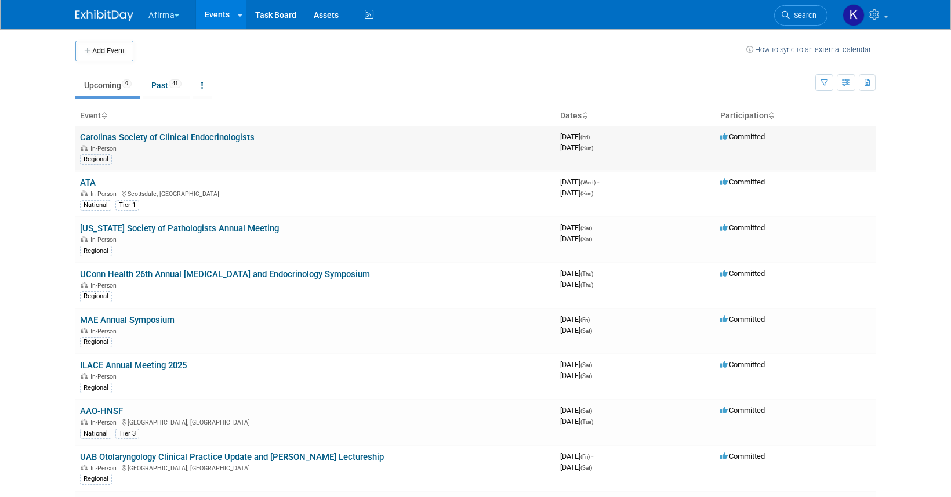
click at [166, 140] on link "Carolinas Society of Clinical Endocrinologists" at bounding box center [167, 137] width 175 height 10
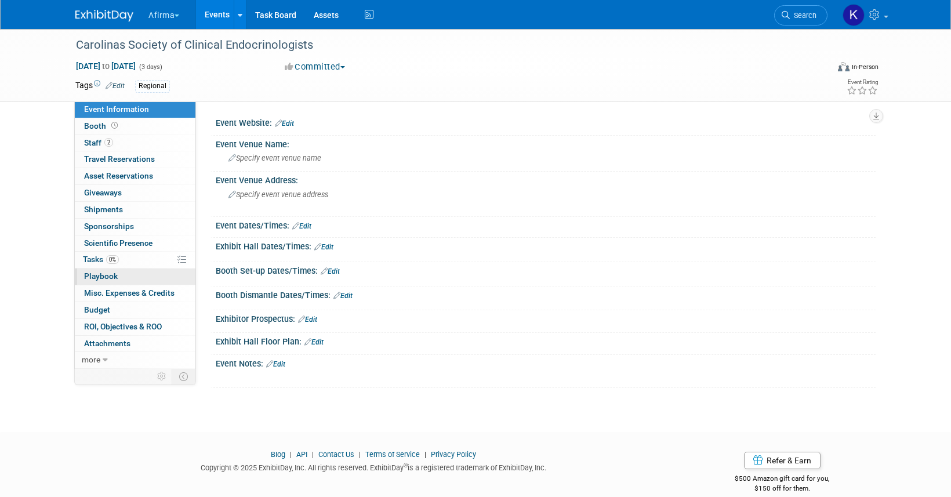
click at [128, 268] on link "0 Playbook 0" at bounding box center [135, 276] width 121 height 16
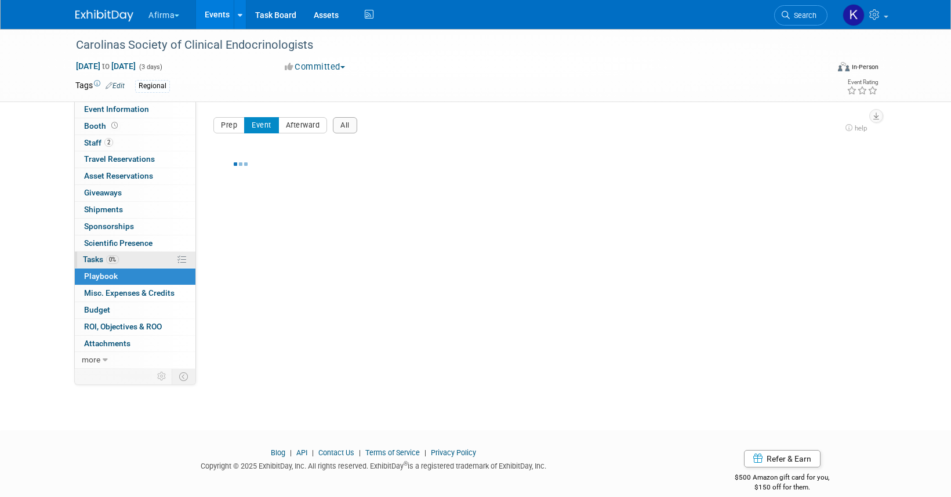
click at [128, 259] on link "0% Tasks 0%" at bounding box center [135, 260] width 121 height 16
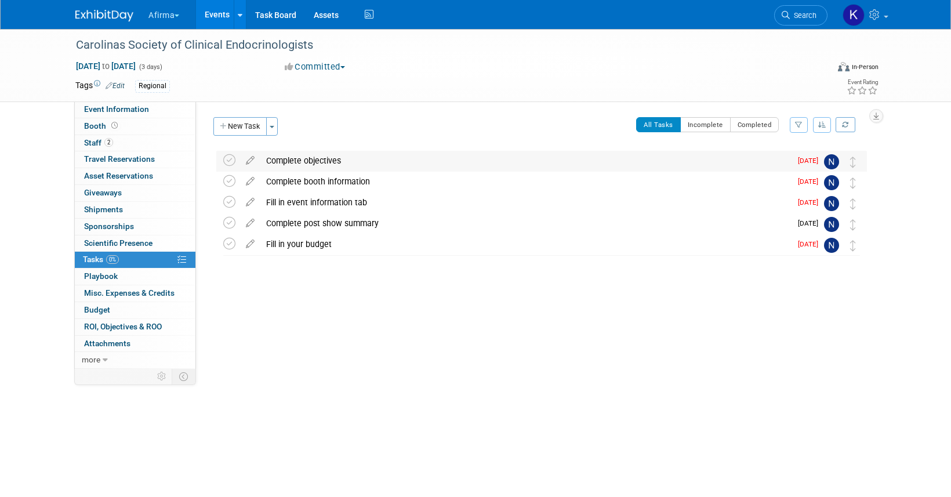
click at [316, 160] on div "Complete objectives" at bounding box center [525, 161] width 531 height 20
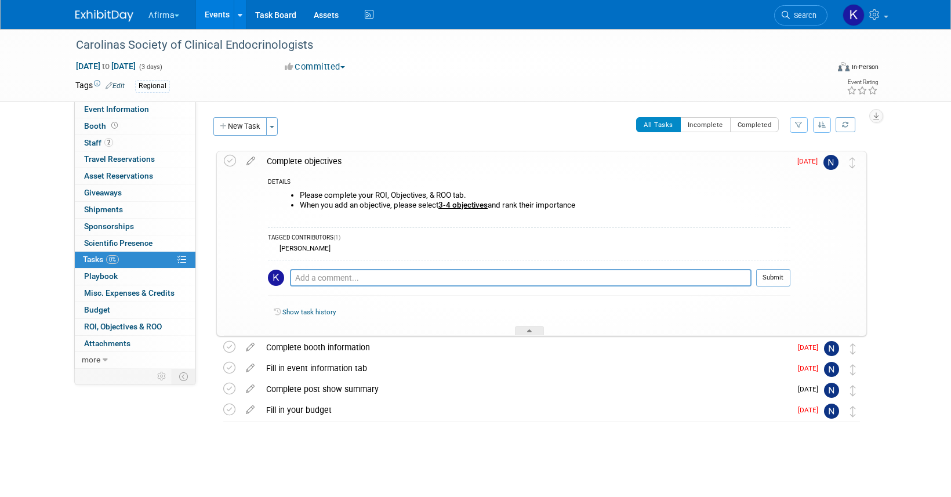
drag, startPoint x: 582, startPoint y: 205, endPoint x: 325, endPoint y: 188, distance: 258.0
click at [325, 188] on div "Please complete your ROI, Objectives, & ROO tab. When you add an objective, ple…" at bounding box center [529, 204] width 522 height 33
copy ul "Please complete your ROI, Objectives, & ROO tab. When you add an objective, ple…"
click at [295, 151] on div "Complete objectives" at bounding box center [525, 161] width 529 height 20
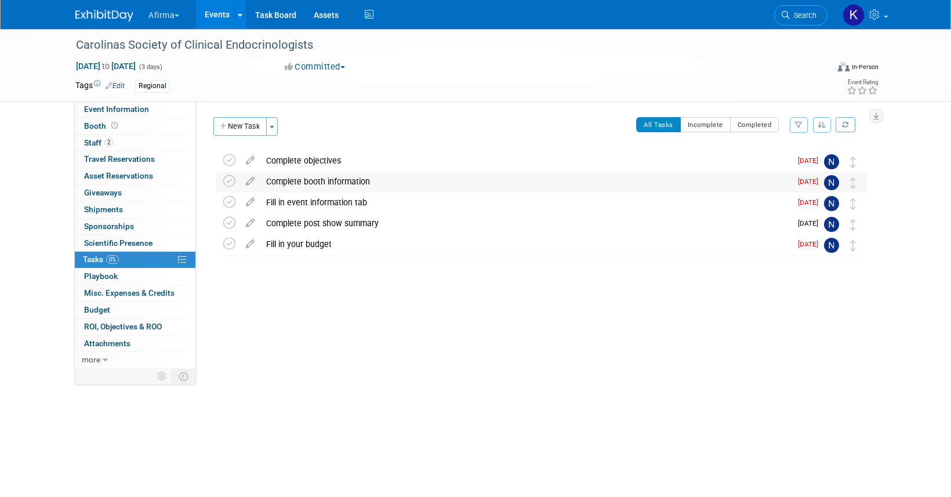
click at [302, 182] on div "Complete booth information" at bounding box center [525, 182] width 531 height 20
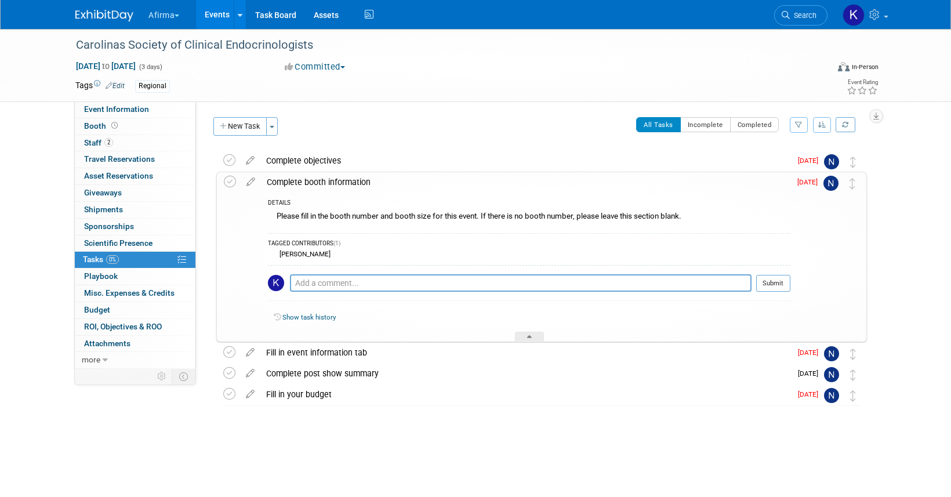
click at [355, 221] on div "Please fill in the booth number and booth size for this event. If there is no b…" at bounding box center [529, 218] width 522 height 18
copy div "Please fill in the booth number and booth size for this event. If there is no b…"
click at [293, 176] on div "Complete booth information" at bounding box center [525, 182] width 529 height 20
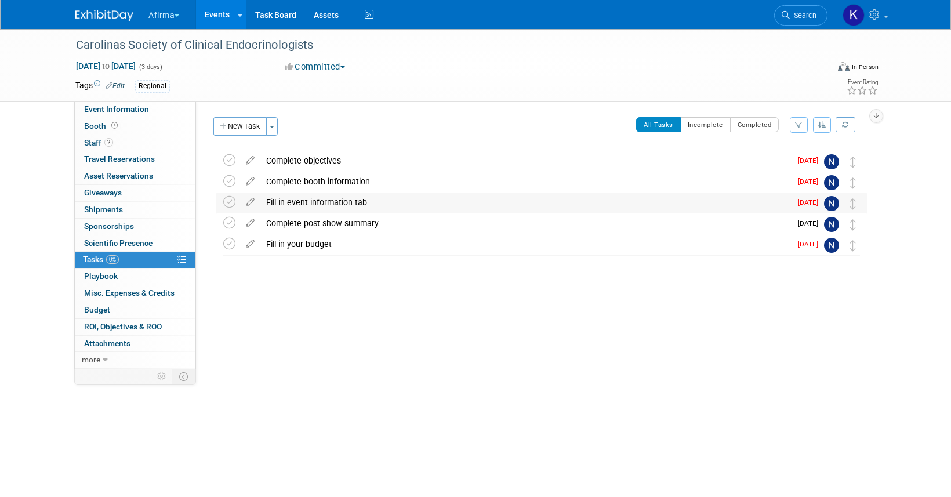
click at [294, 205] on div "Fill in event information tab" at bounding box center [525, 203] width 531 height 20
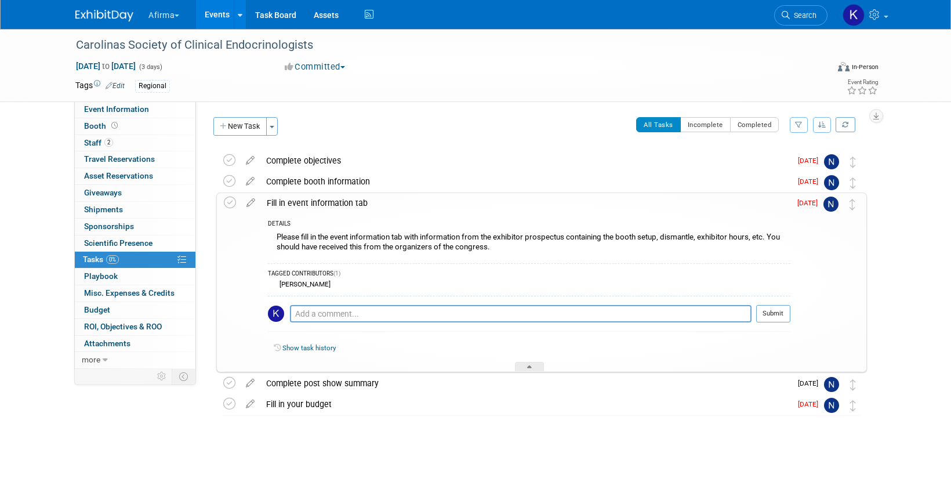
click at [303, 237] on div "Please fill in the event information tab with information from the exhibitor pr…" at bounding box center [529, 243] width 522 height 27
copy div "Please fill in the event information tab with information from the exhibitor pr…"
click at [291, 199] on div "Fill in event information tab" at bounding box center [525, 203] width 529 height 20
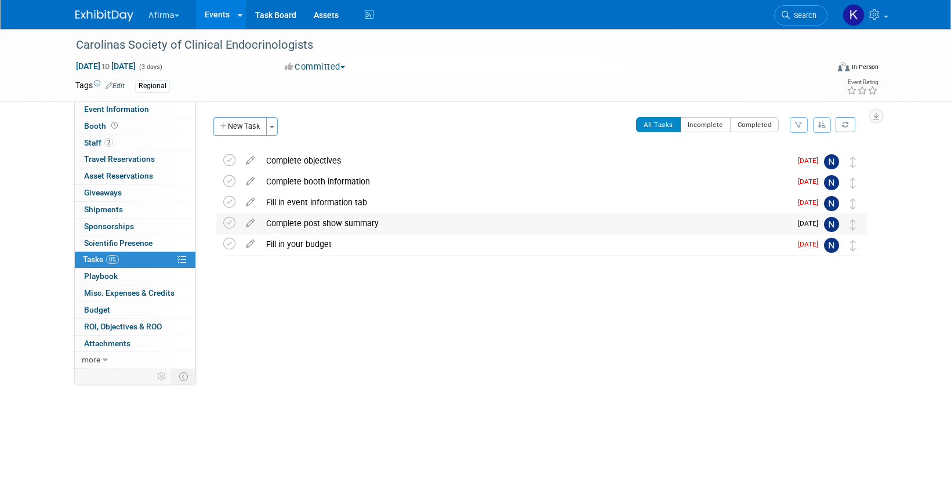
click at [295, 226] on div "Complete post show summary" at bounding box center [525, 223] width 531 height 20
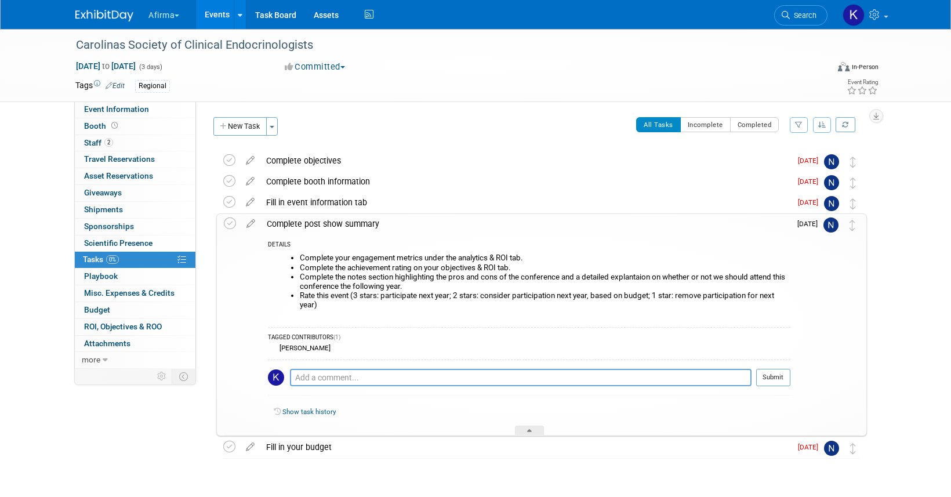
drag, startPoint x: 342, startPoint y: 306, endPoint x: 300, endPoint y: 252, distance: 68.3
click at [300, 252] on div "Complete your engagement metrics under the analytics & ROI tab. Complete the ac…" at bounding box center [529, 286] width 522 height 70
copy ul "Complete your engagement metrics under the analytics & ROI tab. Complete the ac…"
click at [307, 224] on div "Complete post show summary" at bounding box center [525, 224] width 529 height 20
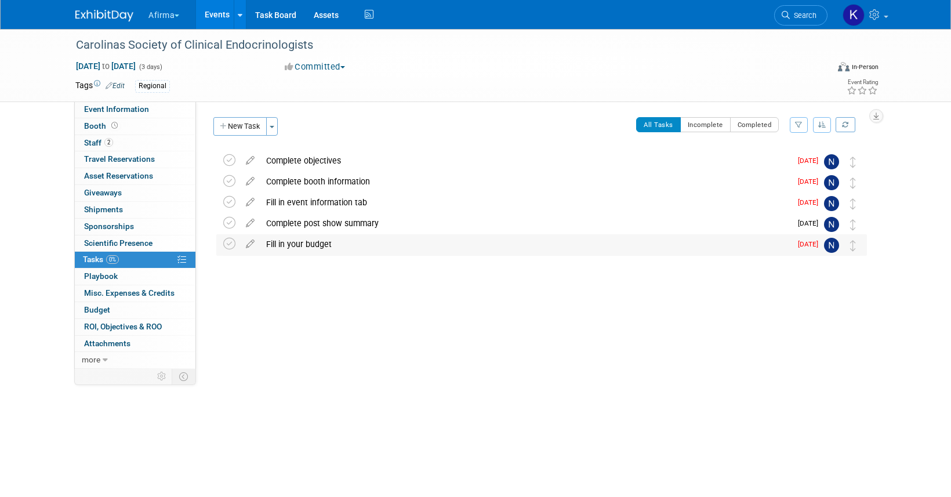
click at [304, 246] on div "Fill in your budget" at bounding box center [525, 244] width 531 height 20
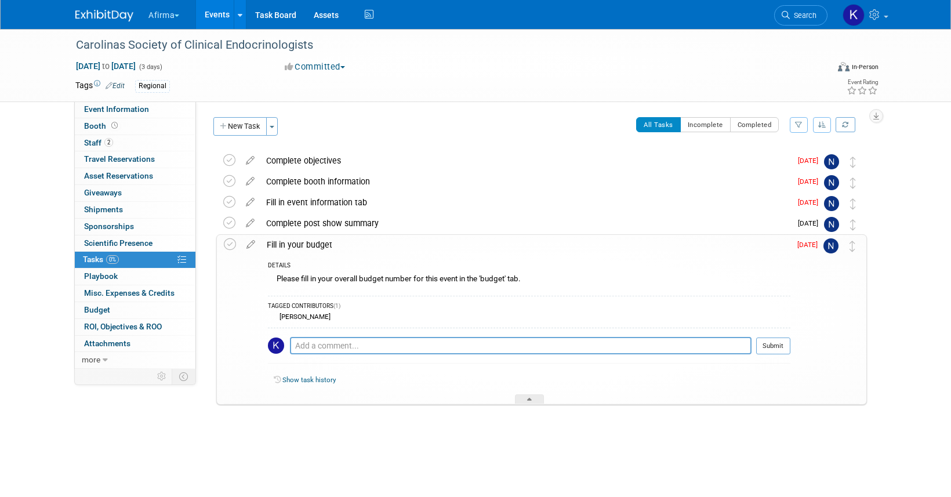
click at [306, 278] on div "Please fill in your overall budget number for this event in the 'budget' tab." at bounding box center [529, 280] width 522 height 18
copy div "Please fill in your overall budget number for this event in the 'budget' tab."
